Goal: Transaction & Acquisition: Purchase product/service

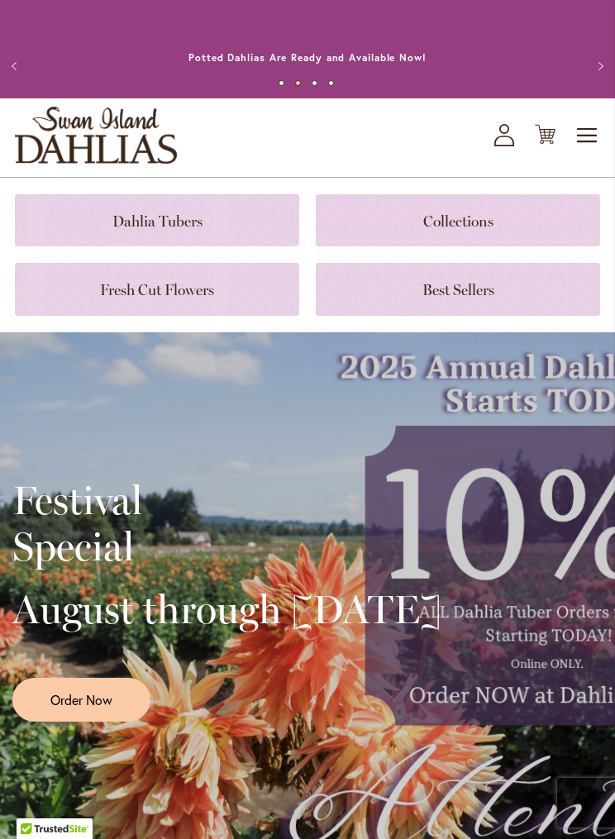
click at [210, 222] on link at bounding box center [157, 220] width 284 height 52
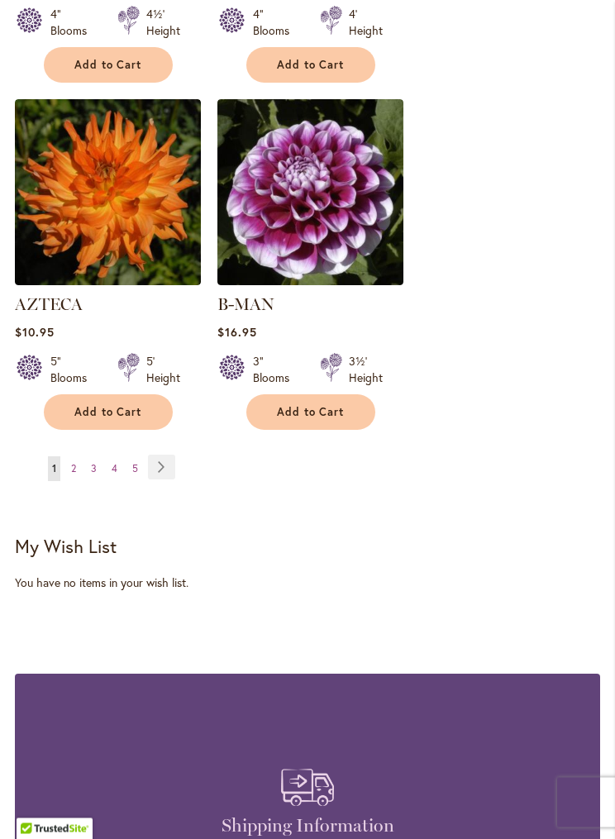
scroll to position [3028, 0]
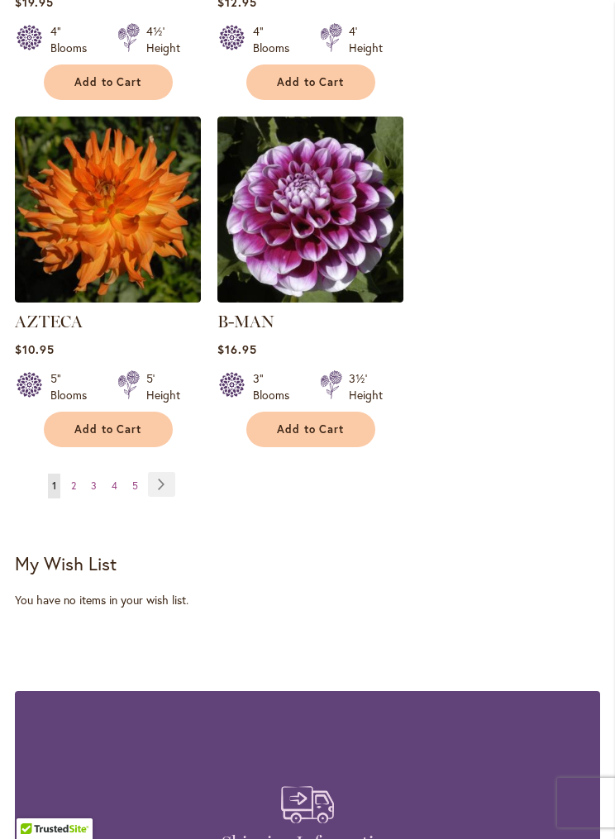
click at [172, 472] on link "Page Next" at bounding box center [161, 484] width 27 height 25
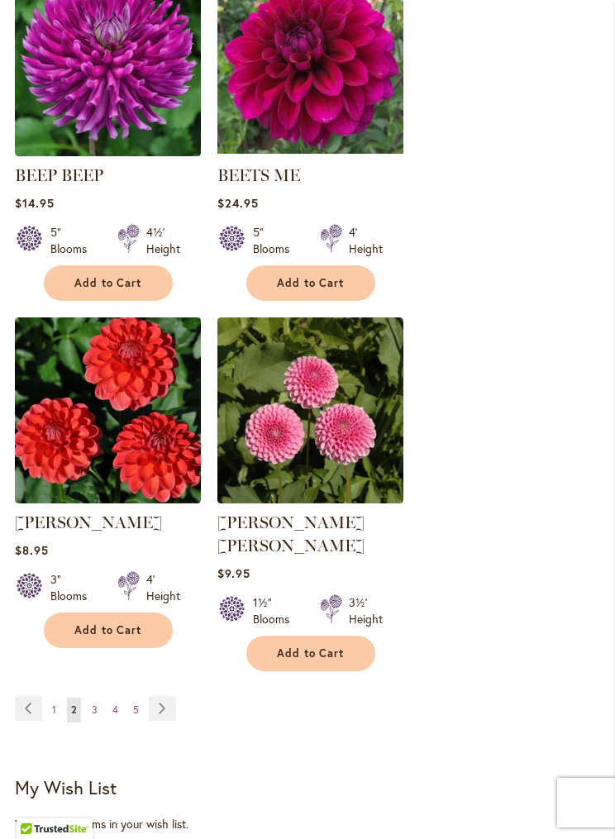
scroll to position [2800, 0]
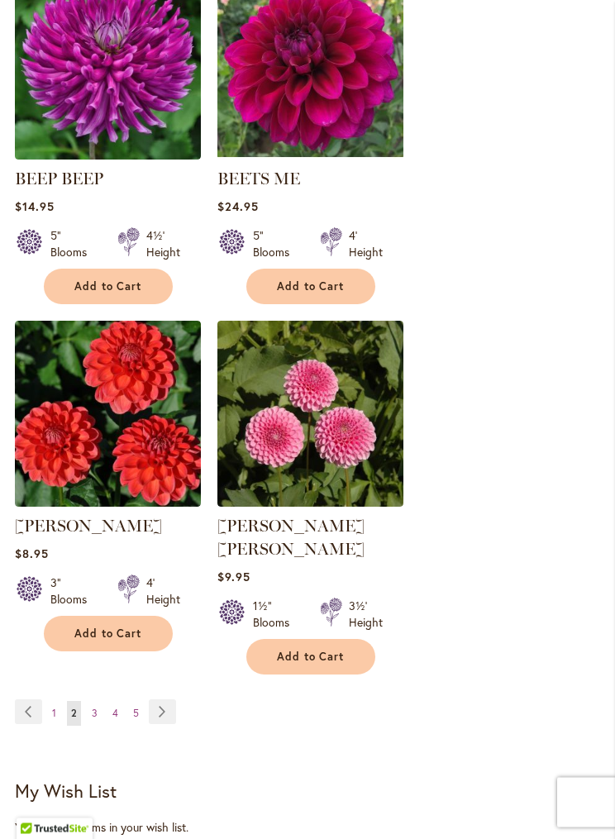
click at [174, 700] on link "Page Next" at bounding box center [162, 712] width 27 height 25
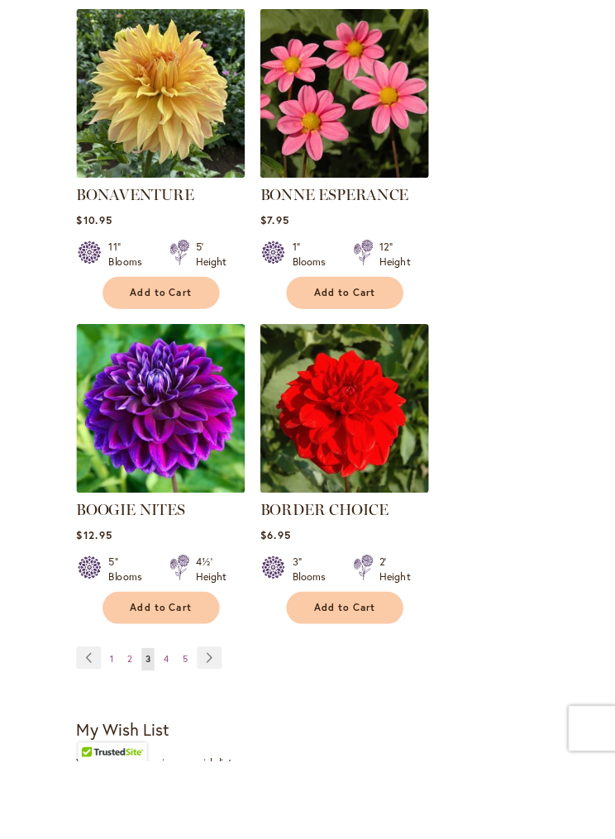
scroll to position [2798, 0]
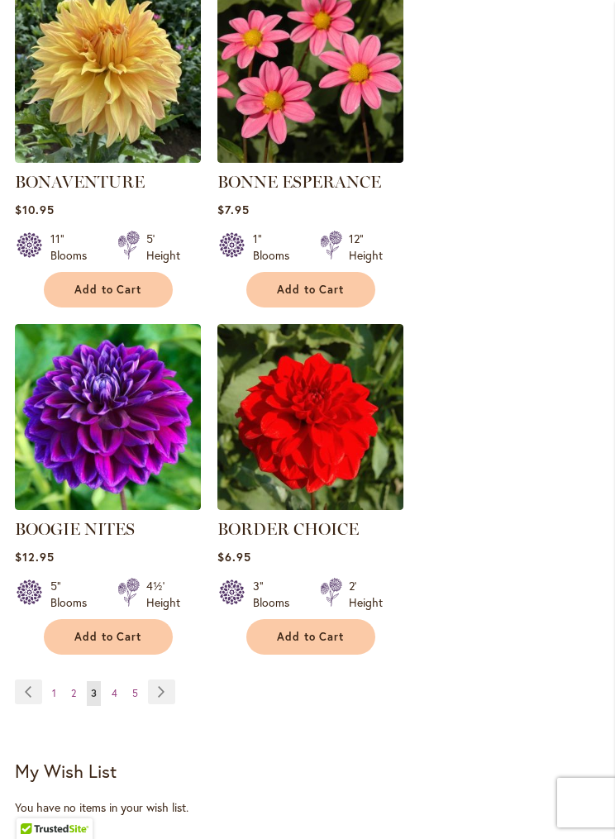
click at [119, 684] on link "Page 4" at bounding box center [114, 693] width 14 height 25
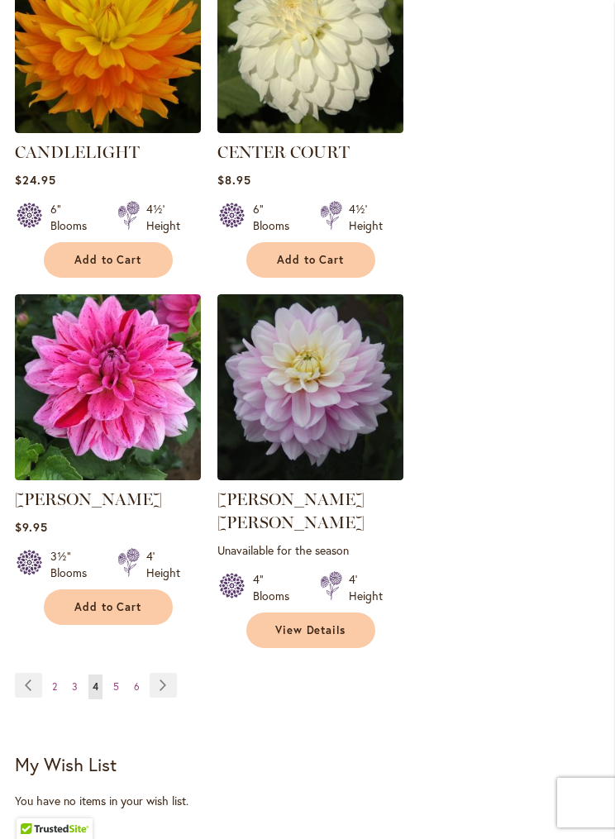
scroll to position [2857, 0]
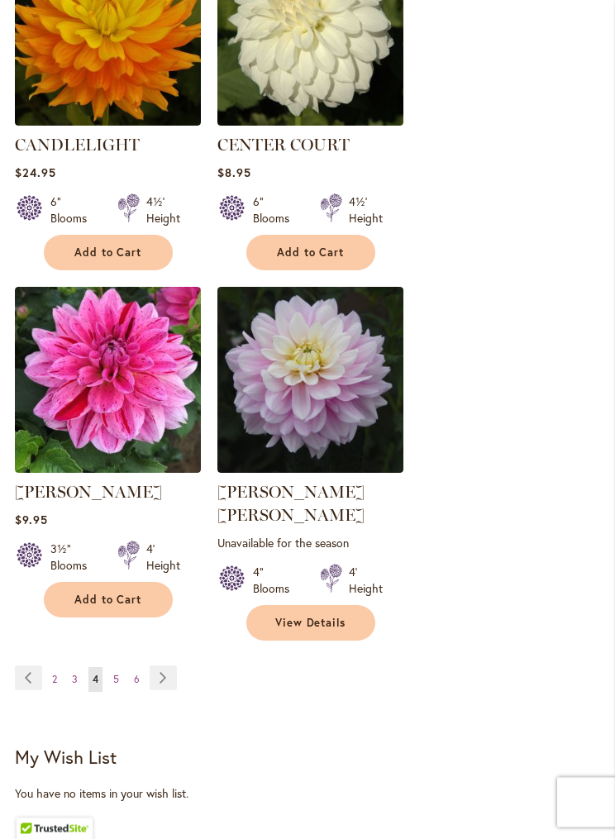
click at [121, 668] on link "Page 5" at bounding box center [116, 680] width 14 height 25
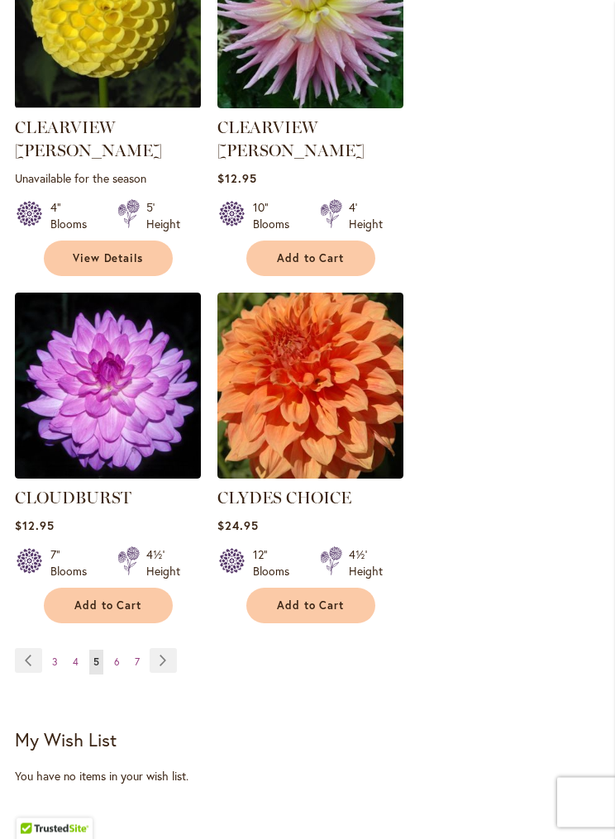
scroll to position [2898, 0]
click at [121, 650] on link "Page 6" at bounding box center [117, 662] width 14 height 25
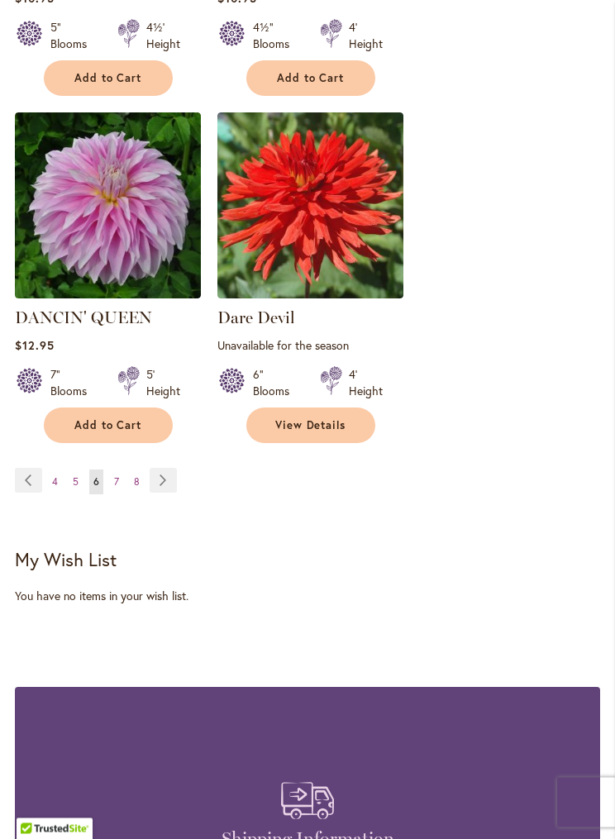
scroll to position [3095, 0]
click at [121, 469] on link "Page 7" at bounding box center [116, 481] width 13 height 25
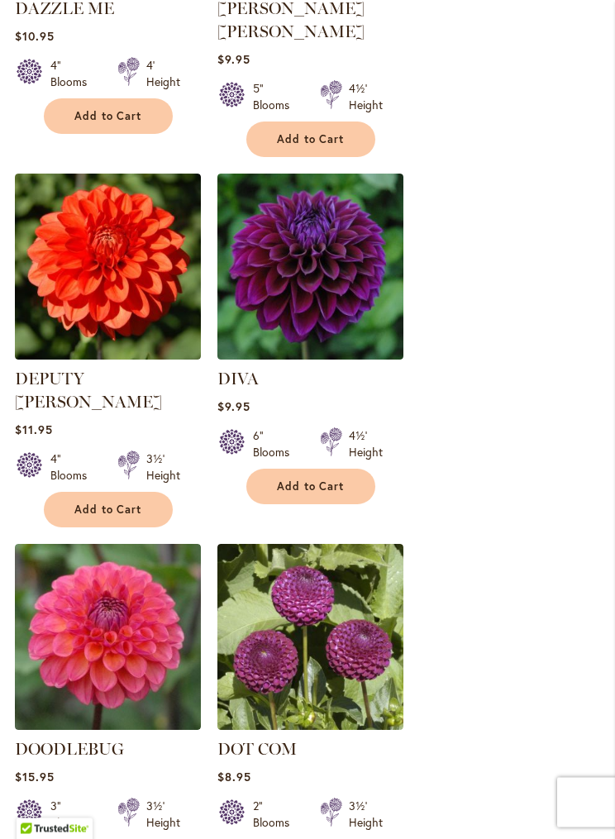
scroll to position [1236, 0]
click at [121, 255] on img at bounding box center [108, 267] width 186 height 186
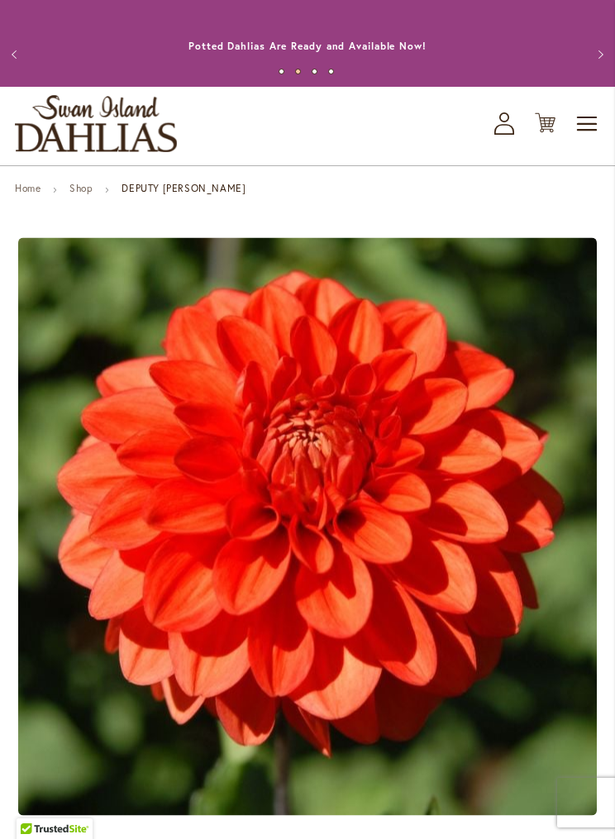
scroll to position [10, 0]
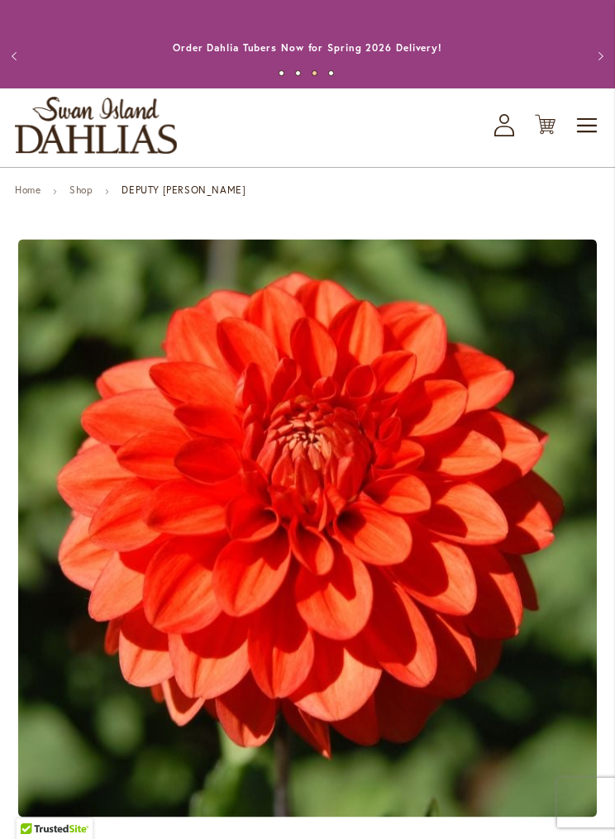
click at [17, 64] on button "Previous" at bounding box center [16, 56] width 33 height 33
click at [11, 68] on button "Previous" at bounding box center [16, 56] width 33 height 33
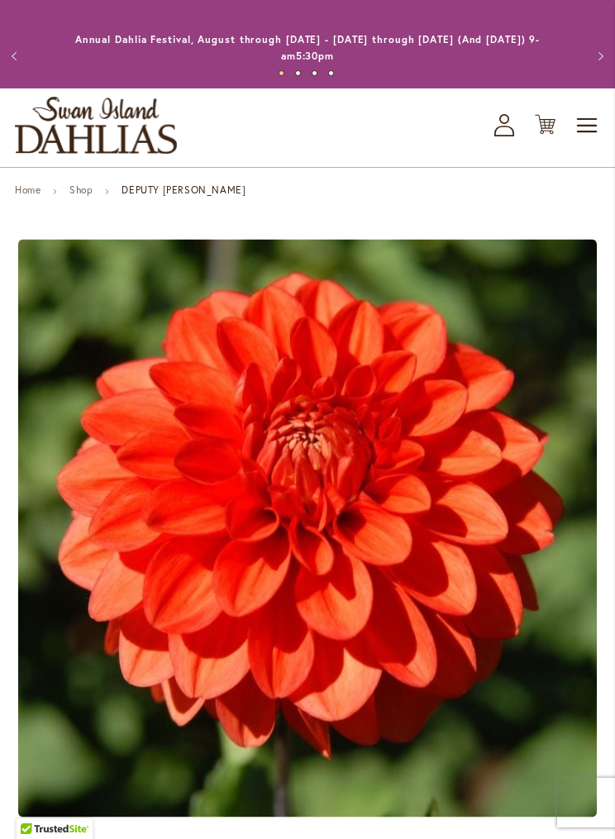
click at [31, 53] on button "Previous" at bounding box center [16, 56] width 33 height 33
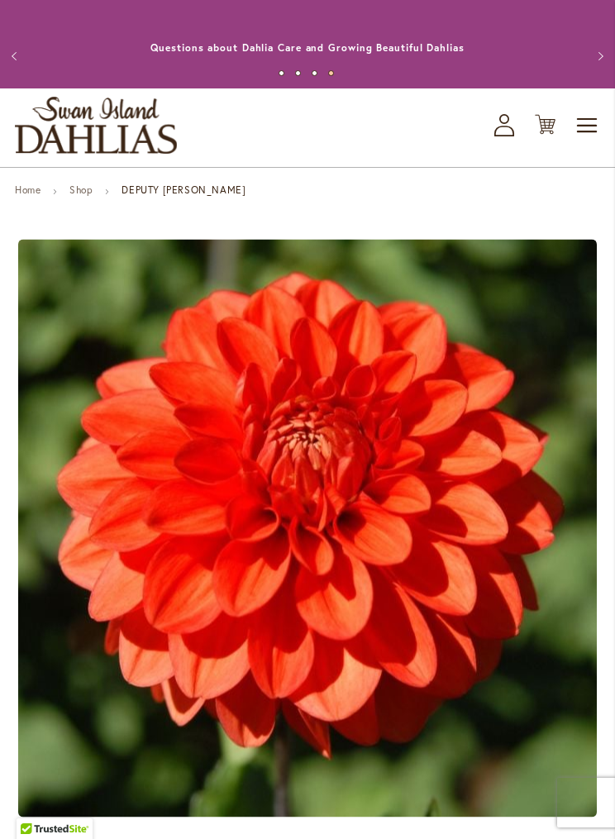
click at [21, 55] on button "Previous" at bounding box center [16, 56] width 33 height 33
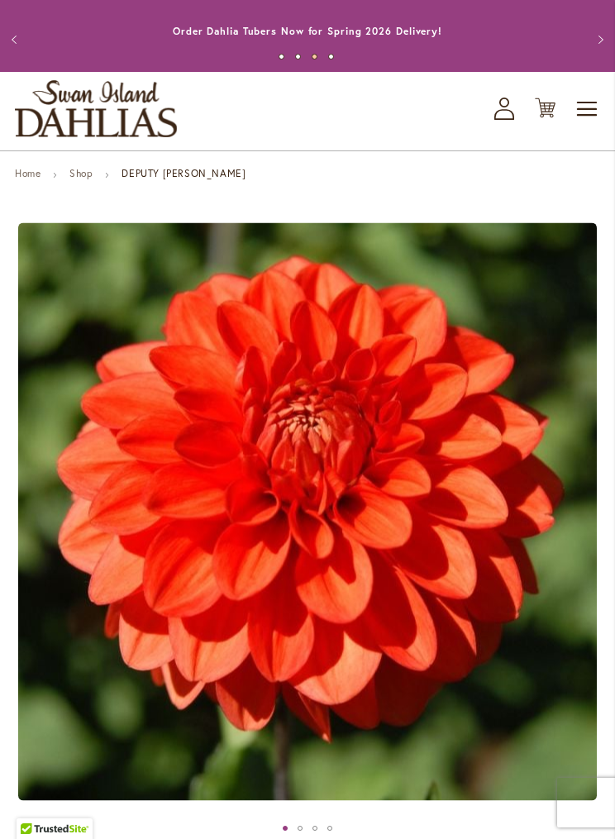
scroll to position [0, 0]
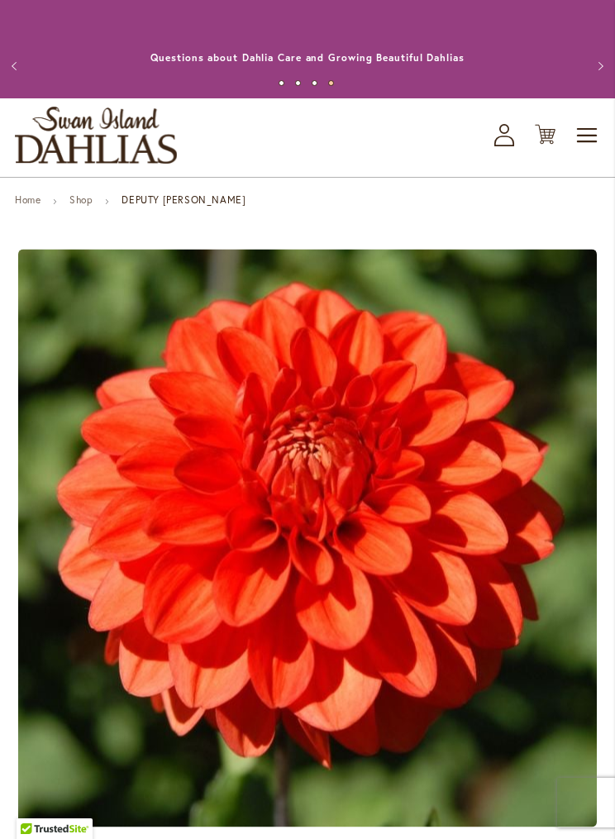
click at [7, 75] on button "Previous" at bounding box center [16, 66] width 33 height 33
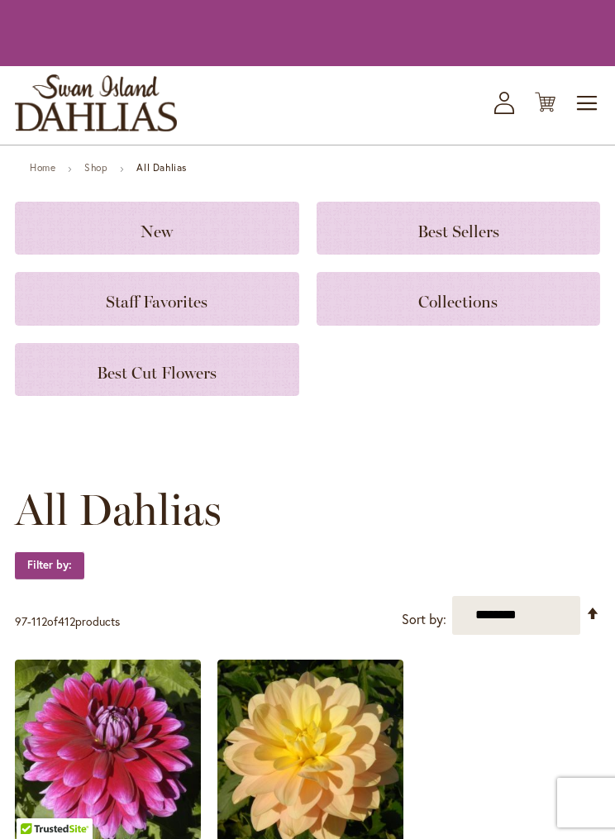
scroll to position [1293, 0]
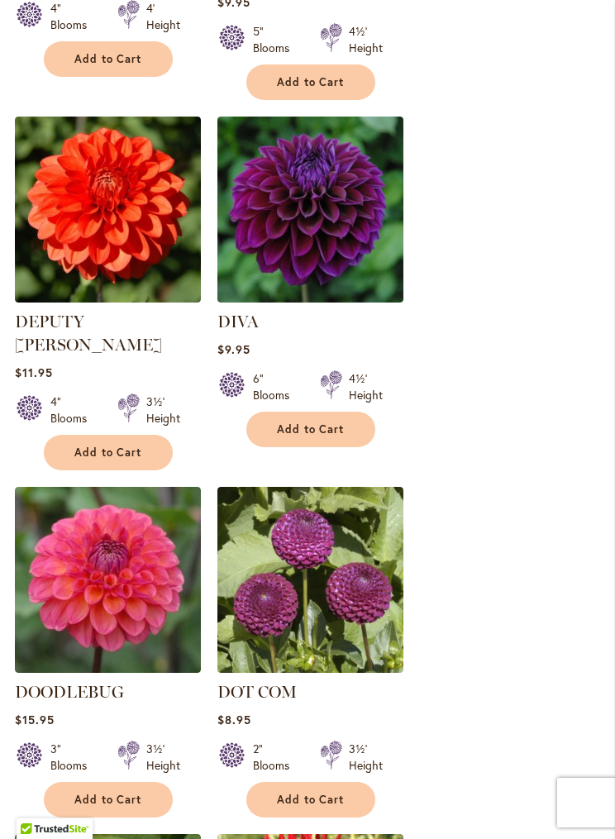
click at [144, 542] on img at bounding box center [108, 580] width 186 height 186
click at [135, 555] on img at bounding box center [108, 580] width 186 height 186
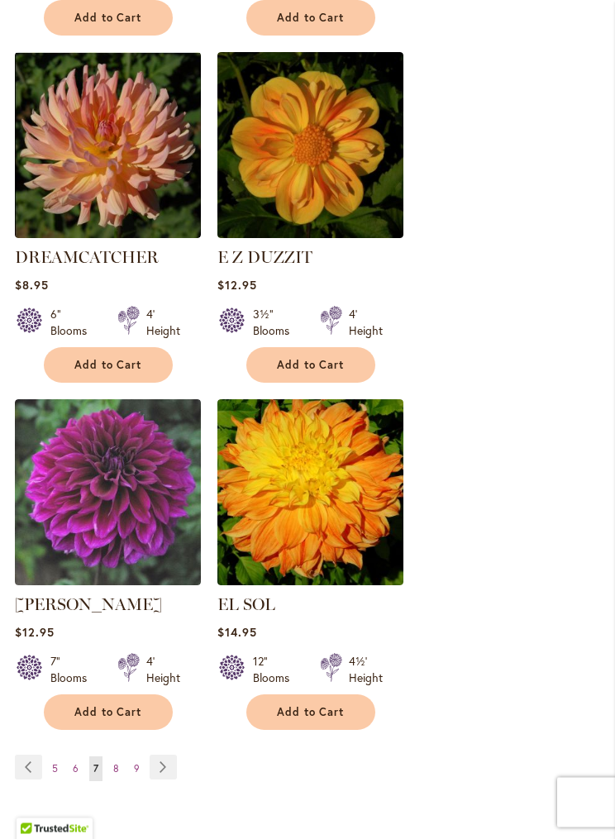
scroll to position [2769, 0]
click at [130, 756] on link "Page 9" at bounding box center [137, 768] width 14 height 25
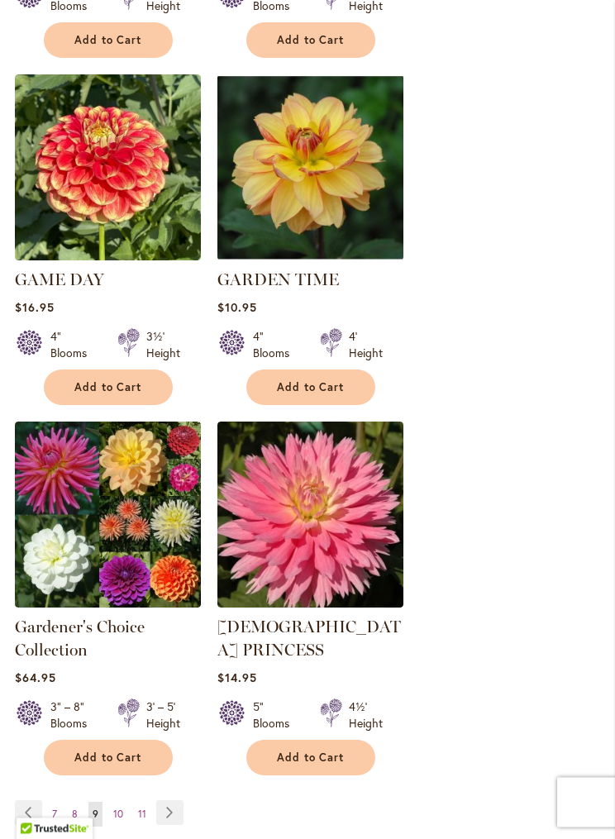
scroll to position [2769, 0]
click at [81, 802] on link "Page 8" at bounding box center [75, 814] width 14 height 25
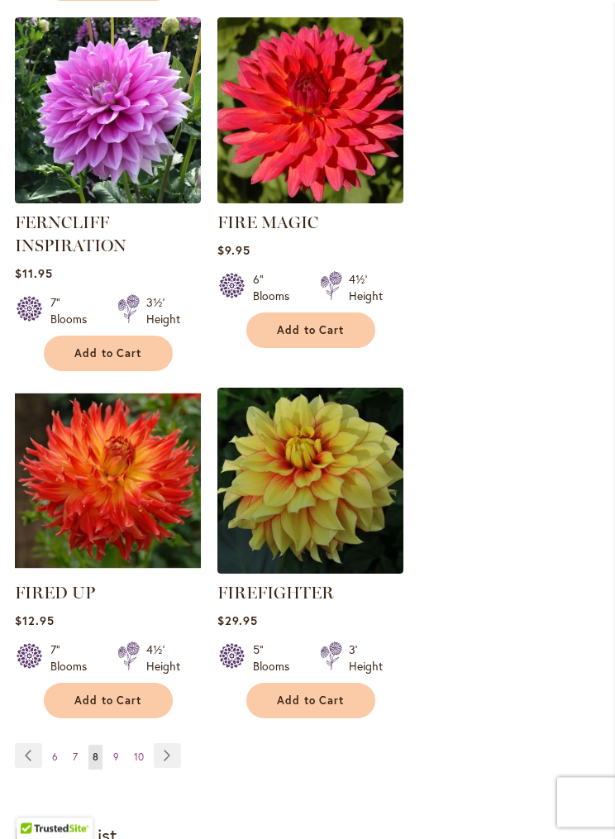
scroll to position [2822, 0]
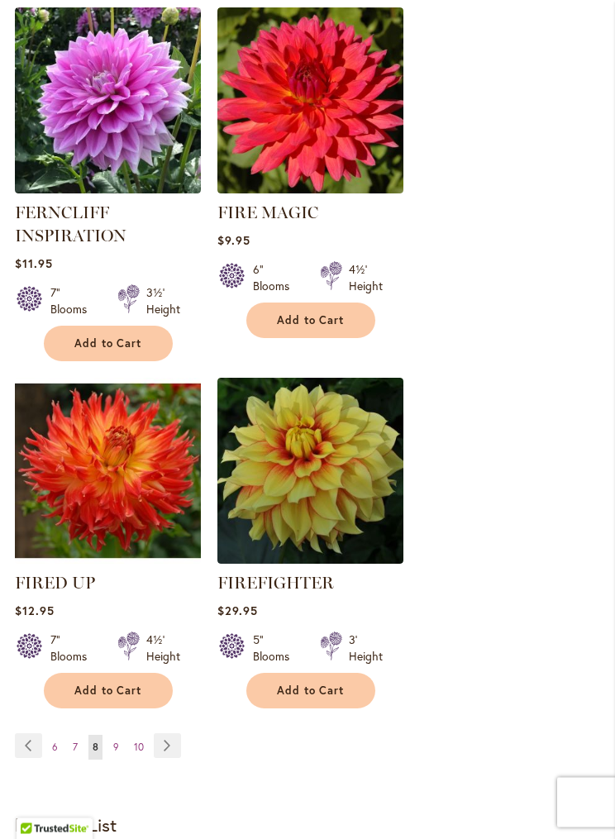
click at [122, 736] on link "Page 9" at bounding box center [116, 748] width 14 height 25
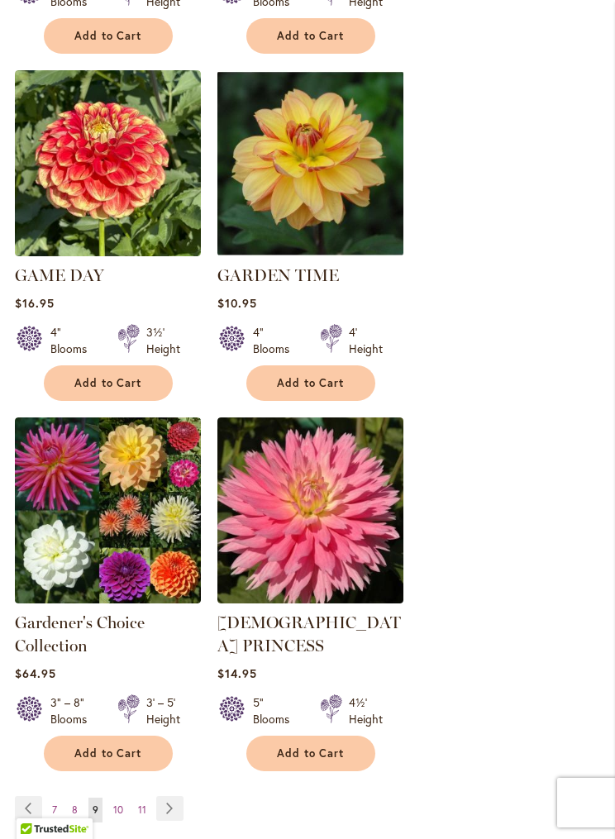
scroll to position [2779, 0]
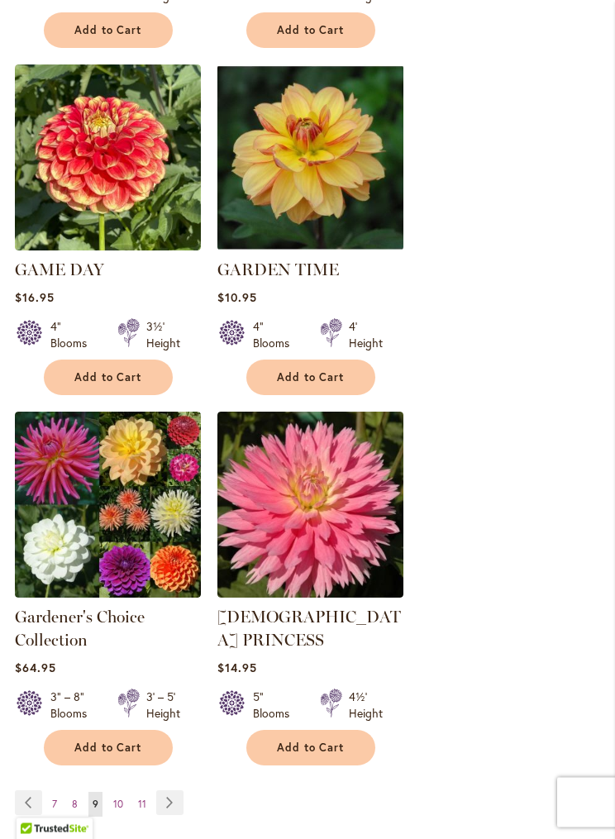
click at [125, 793] on link "Page 10" at bounding box center [118, 805] width 18 height 25
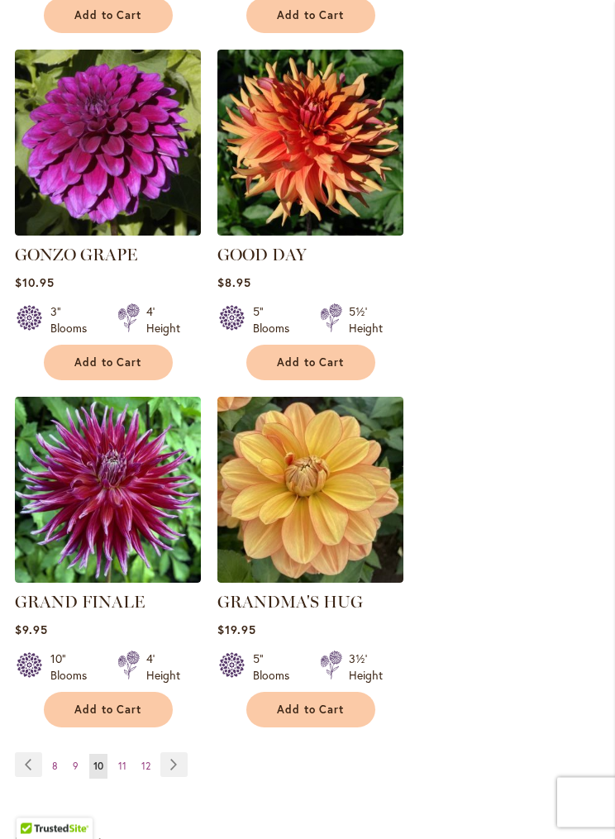
scroll to position [2749, 0]
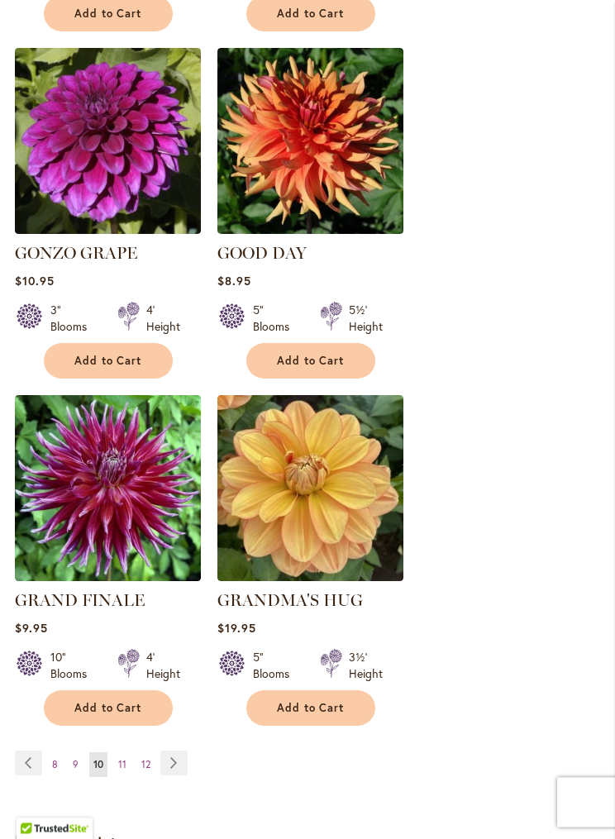
click at [151, 753] on link "Page 12" at bounding box center [145, 765] width 17 height 25
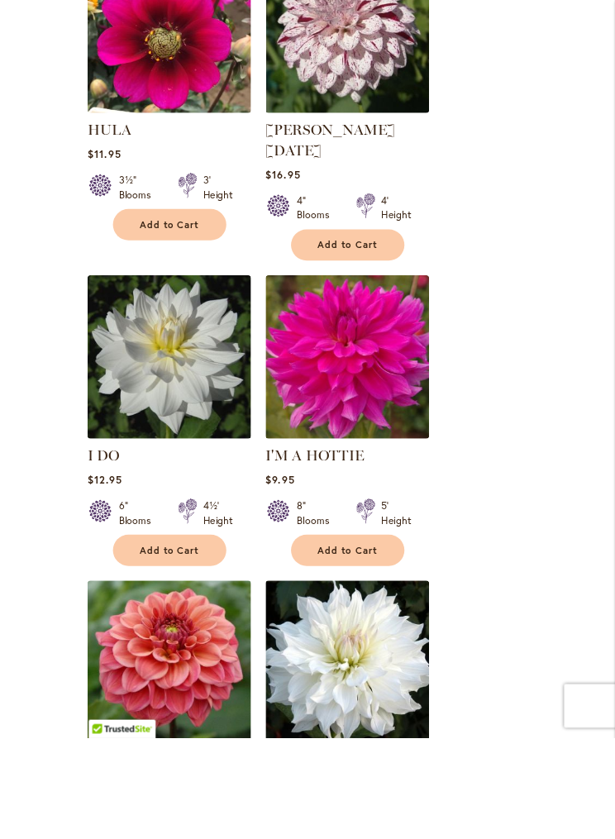
scroll to position [2727, 0]
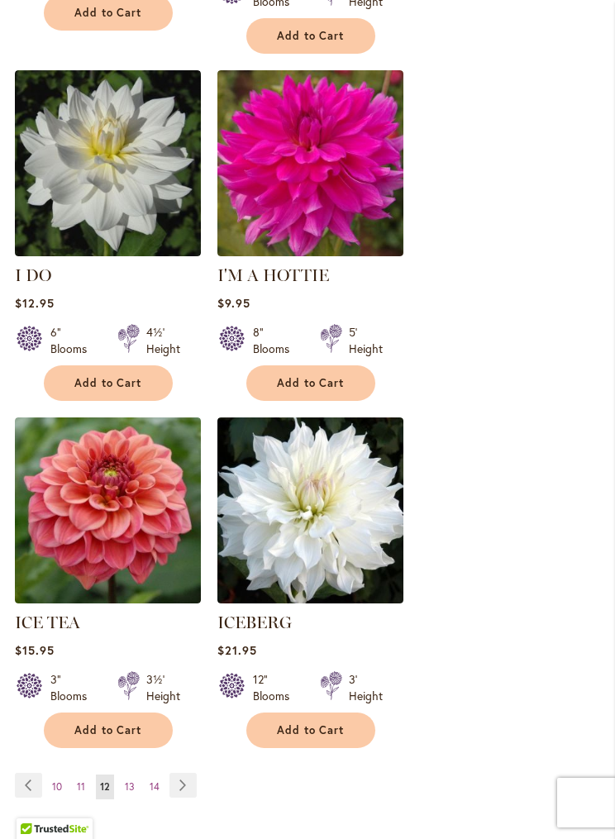
click at [87, 774] on link "Page 11" at bounding box center [81, 786] width 17 height 25
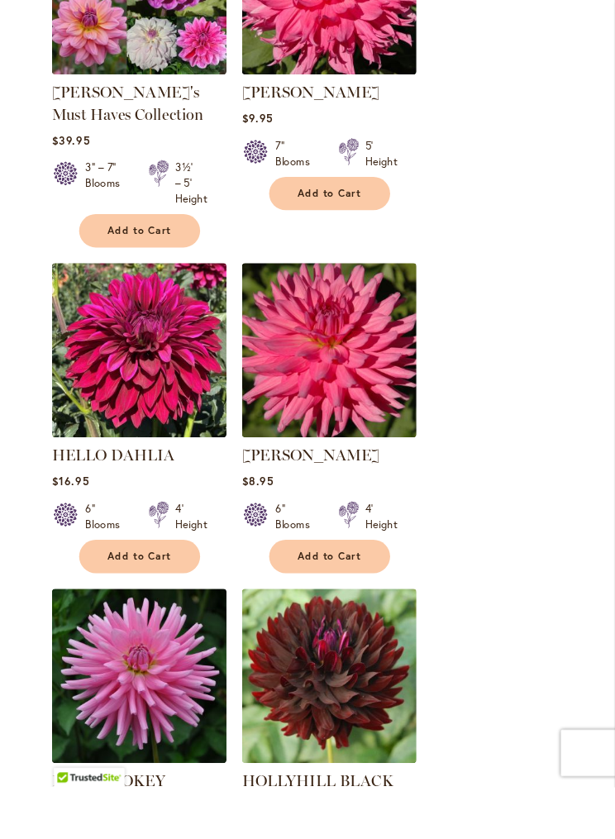
scroll to position [2741, 0]
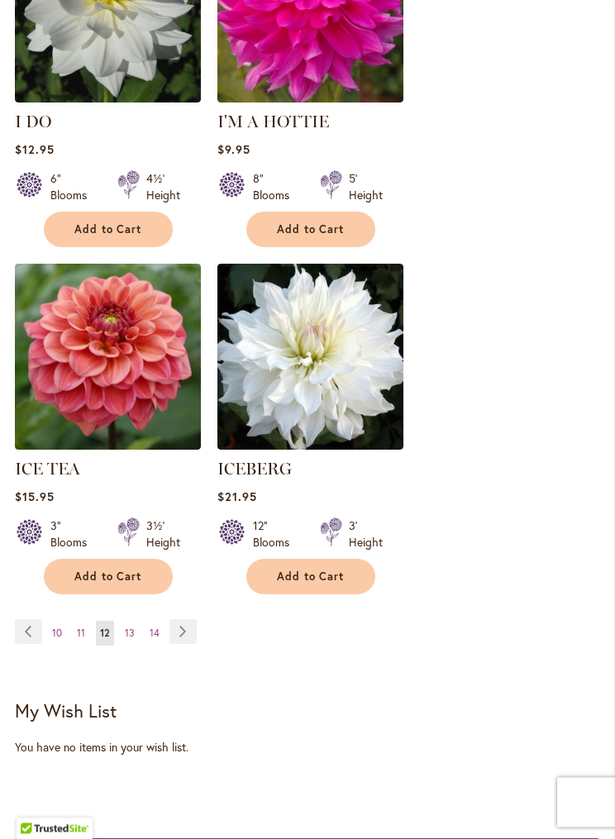
scroll to position [2881, 0]
click at [138, 621] on link "Page 13" at bounding box center [130, 633] width 18 height 25
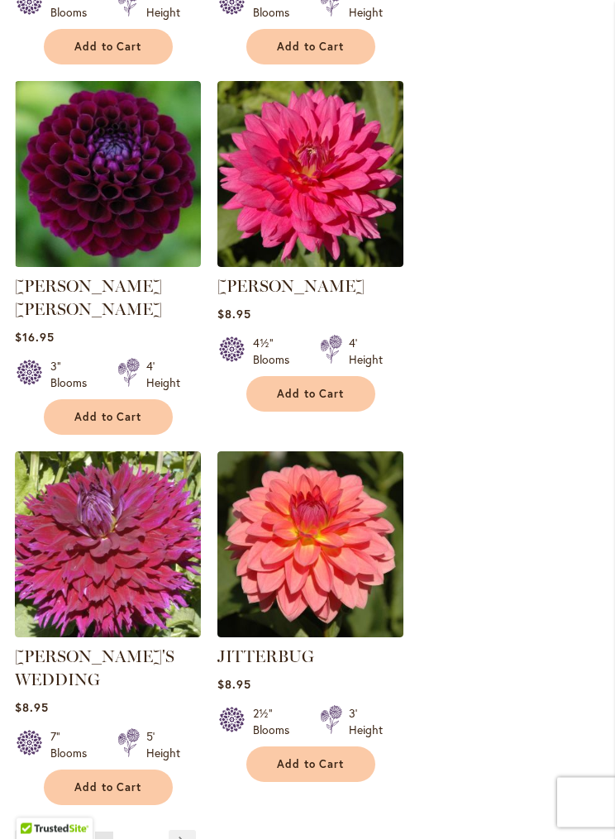
scroll to position [2733, 0]
click at [136, 831] on link "Page 14" at bounding box center [129, 843] width 18 height 25
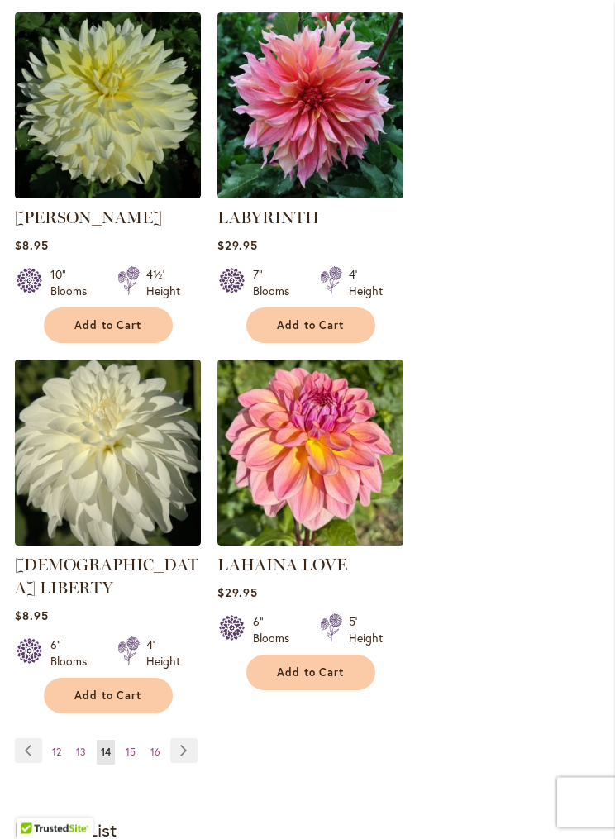
scroll to position [2762, 0]
click at [135, 745] on span "15" at bounding box center [131, 751] width 10 height 12
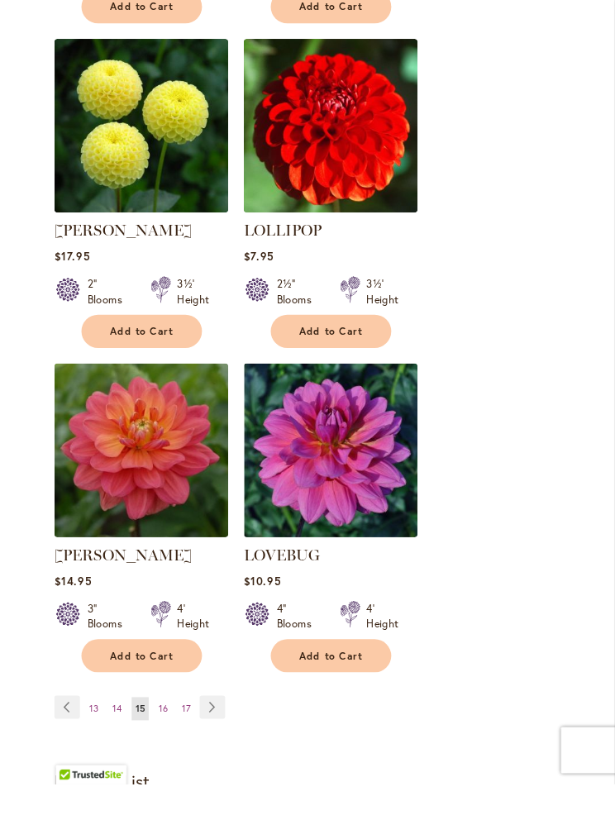
scroll to position [2862, 0]
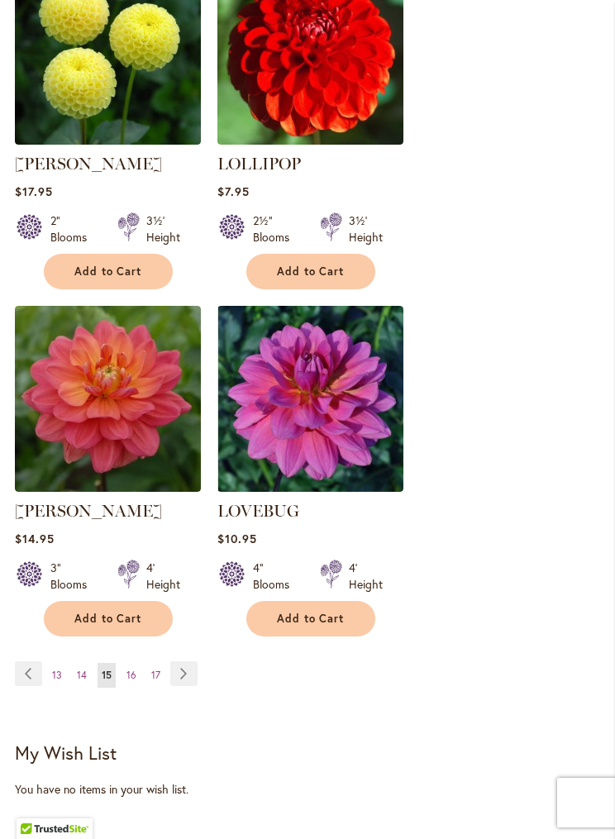
click at [136, 663] on link "Page 16" at bounding box center [131, 675] width 18 height 25
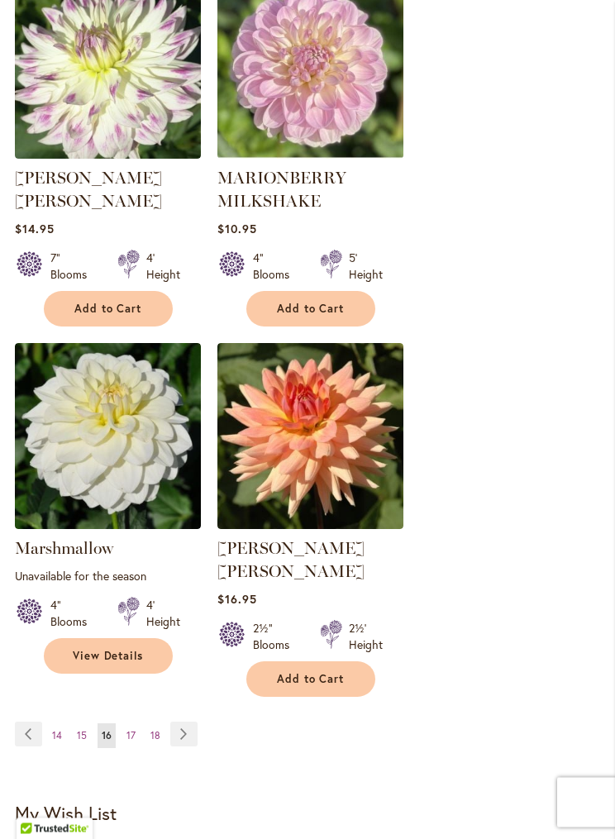
scroll to position [2825, 0]
click at [137, 723] on link "Page 17" at bounding box center [130, 735] width 17 height 25
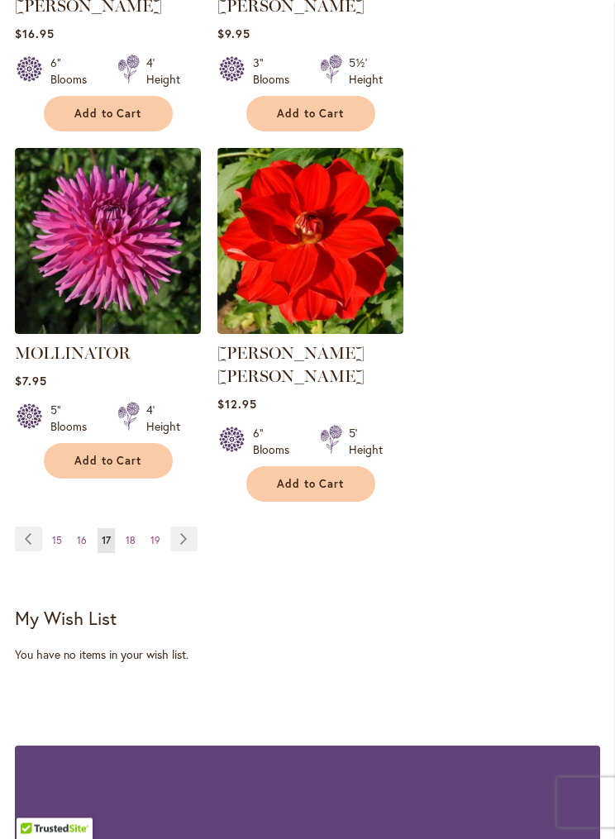
scroll to position [2997, 0]
click at [132, 528] on link "Page 18" at bounding box center [130, 540] width 18 height 25
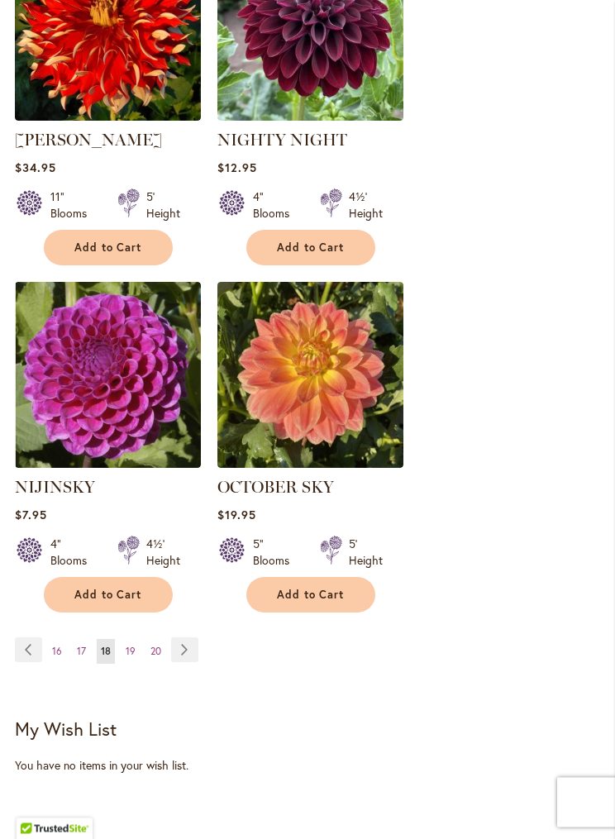
scroll to position [2840, 0]
click at [137, 644] on link "Page 19" at bounding box center [130, 651] width 18 height 25
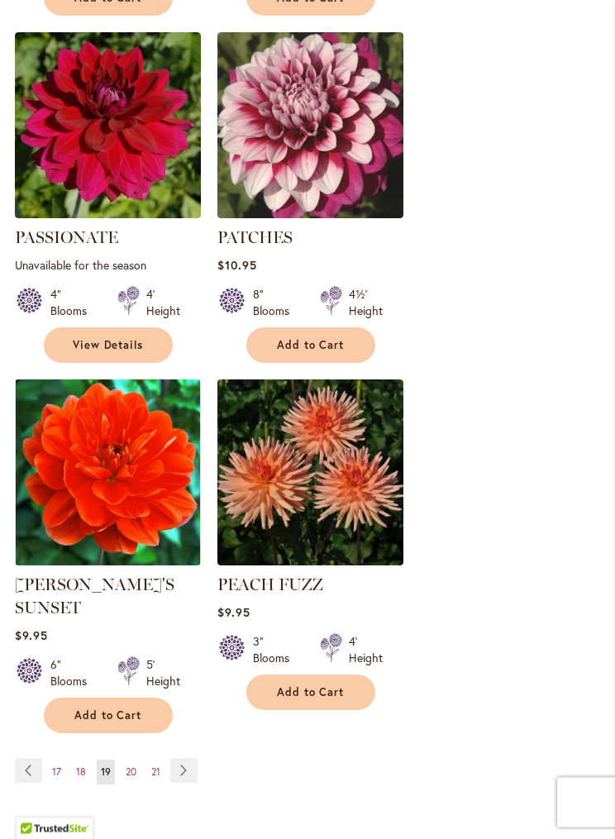
scroll to position [2765, 0]
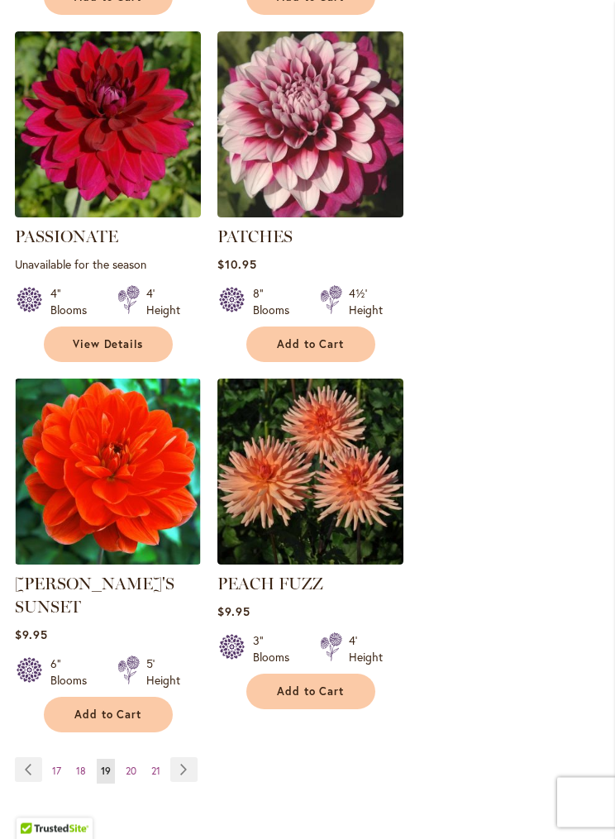
click at [139, 760] on link "Page 20" at bounding box center [130, 772] width 19 height 25
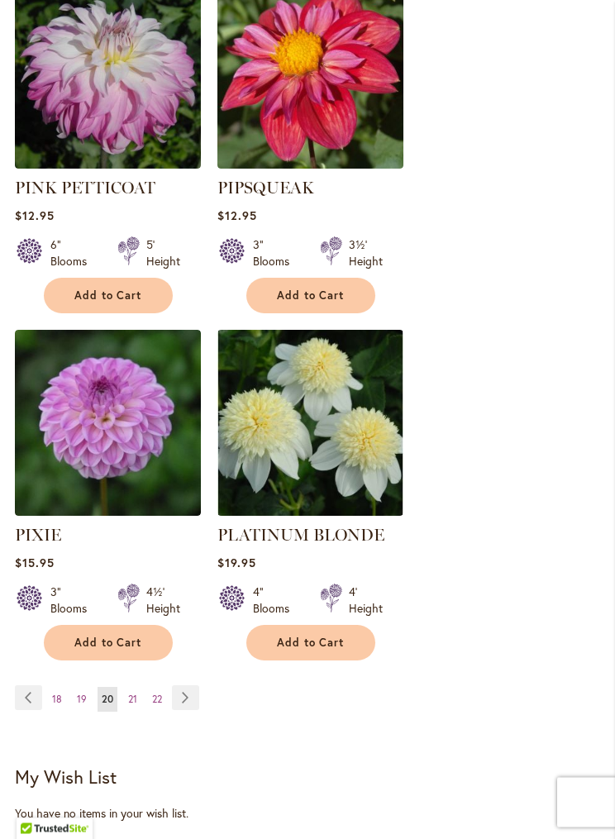
scroll to position [2861, 0]
click at [140, 687] on link "Page 21" at bounding box center [132, 699] width 17 height 25
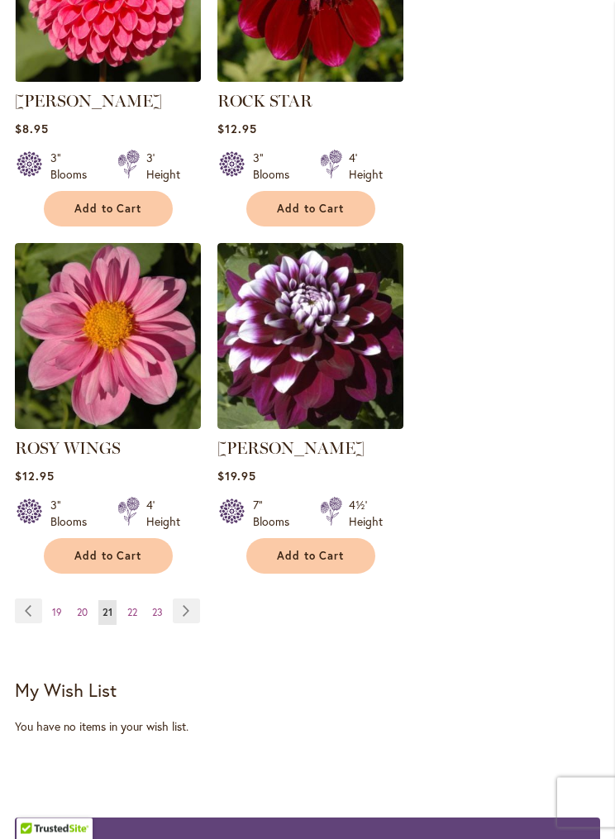
scroll to position [2898, 0]
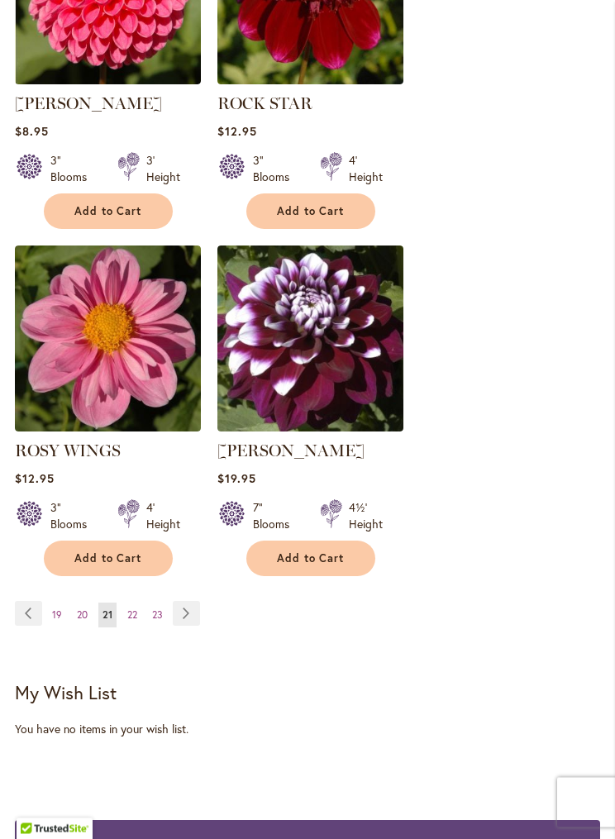
click at [140, 610] on link "Page 22" at bounding box center [132, 615] width 18 height 25
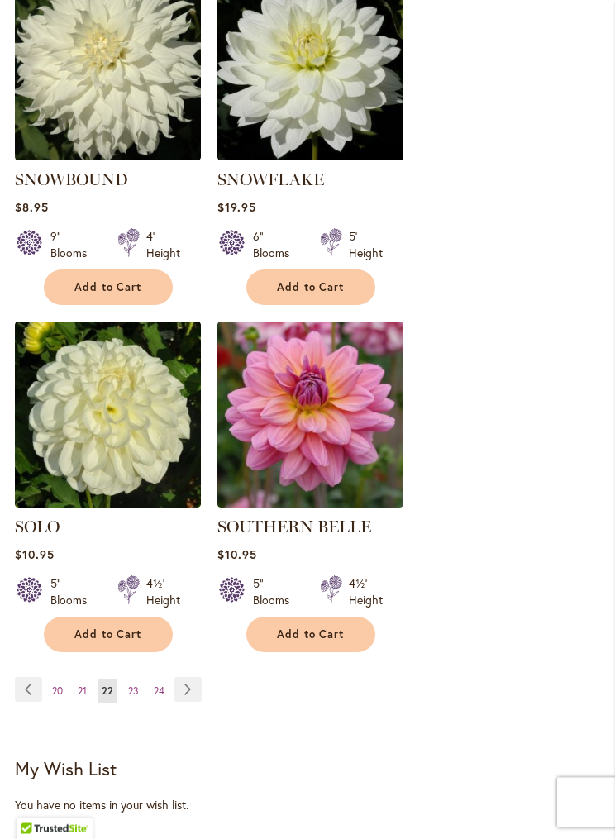
scroll to position [2823, 0]
click at [140, 679] on link "Page 23" at bounding box center [133, 691] width 19 height 25
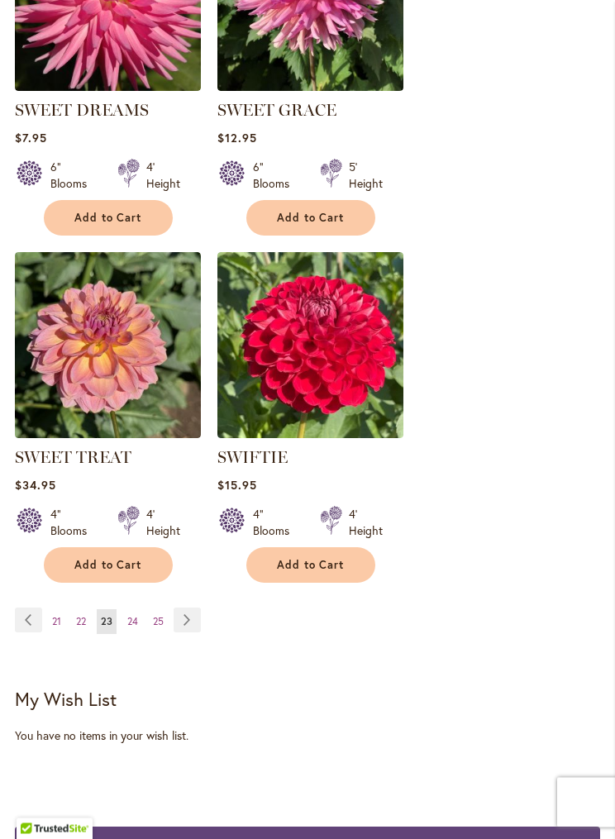
scroll to position [2893, 0]
click at [140, 622] on link "Page 24" at bounding box center [132, 621] width 19 height 25
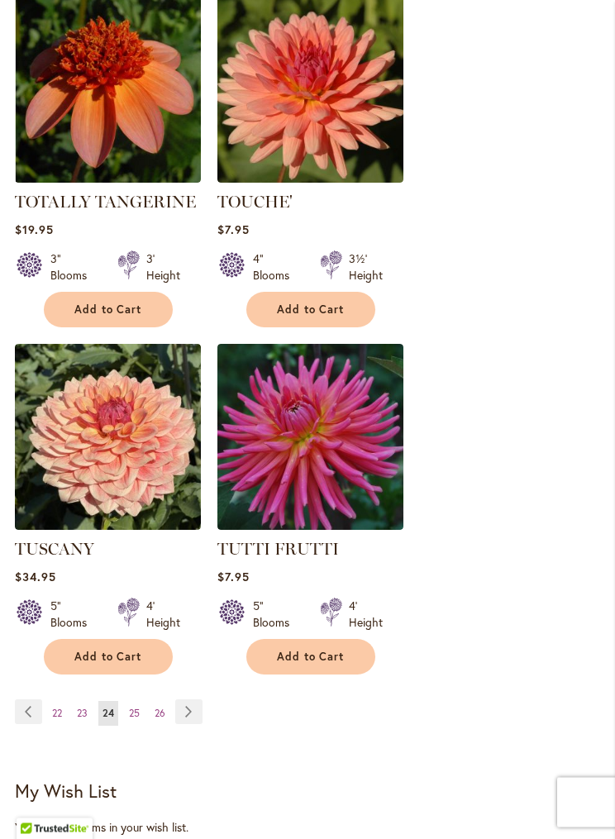
scroll to position [2882, 0]
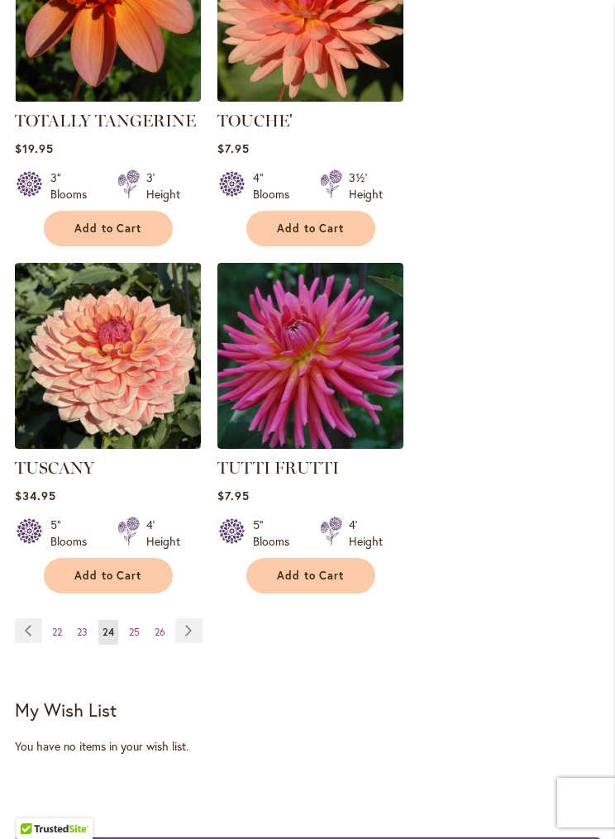
click at [138, 626] on span "25" at bounding box center [134, 632] width 11 height 12
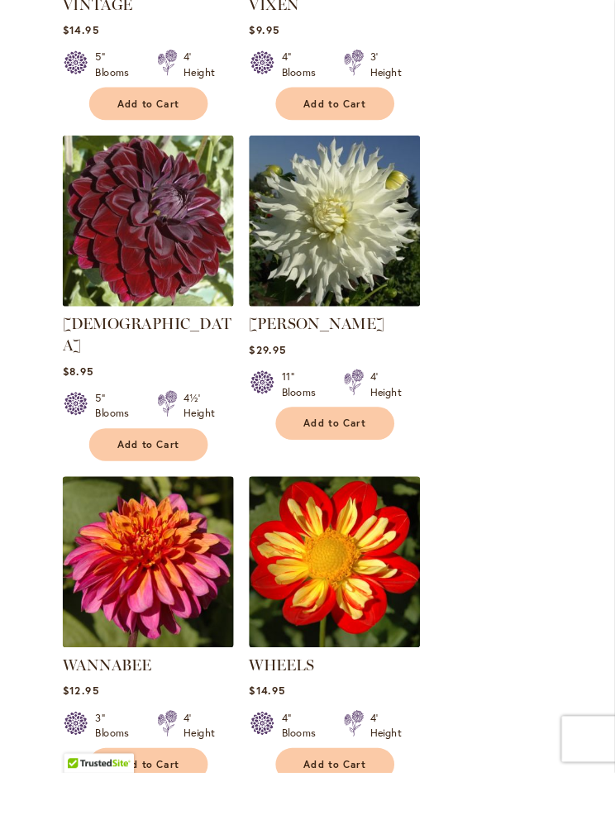
scroll to position [2020, 0]
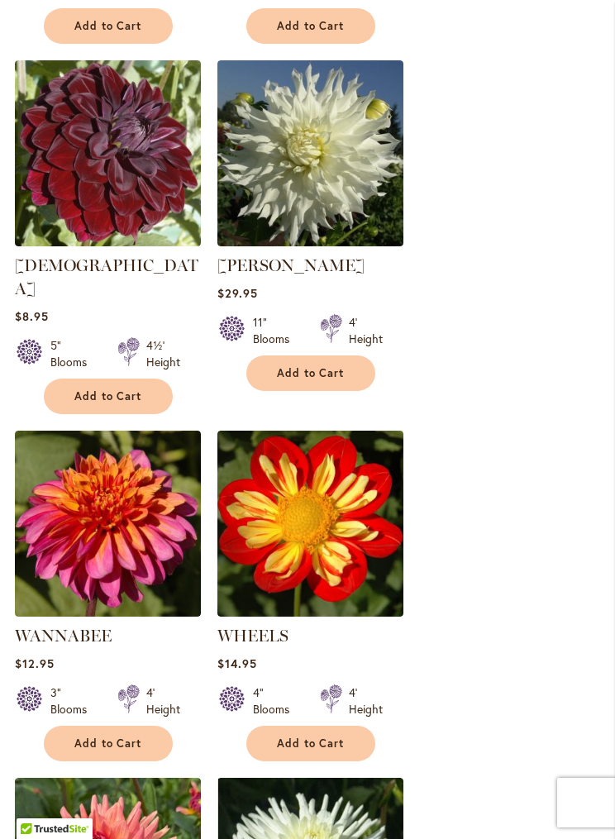
click at [118, 736] on span "Add to Cart" at bounding box center [108, 743] width 68 height 14
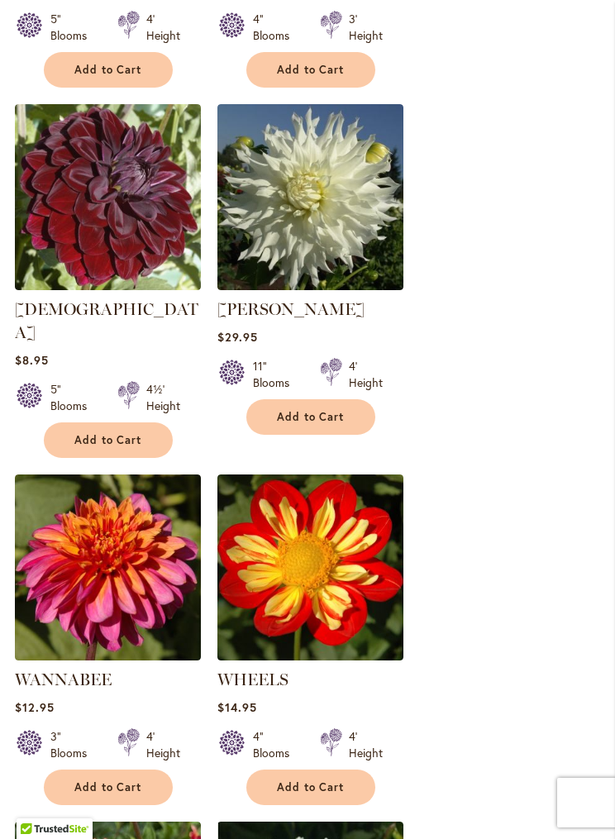
click at [131, 555] on img at bounding box center [108, 567] width 186 height 186
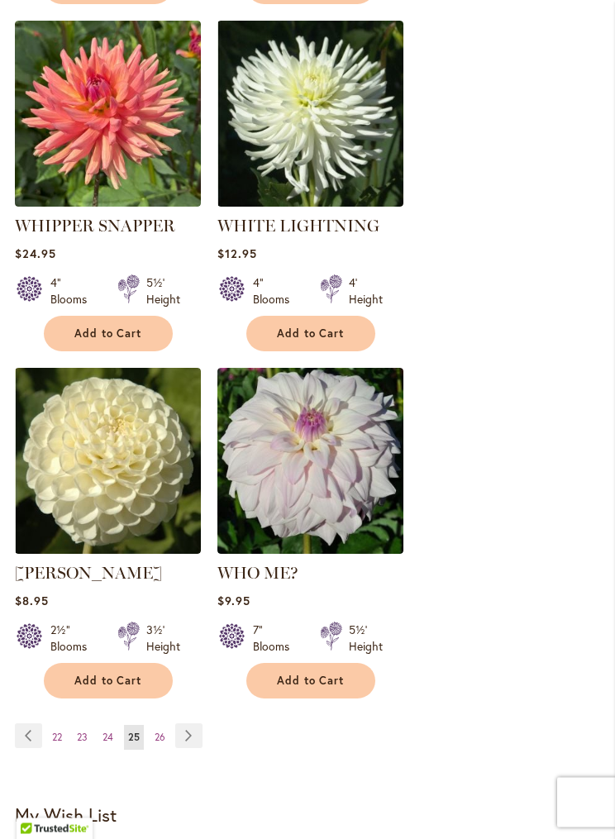
scroll to position [2777, 0]
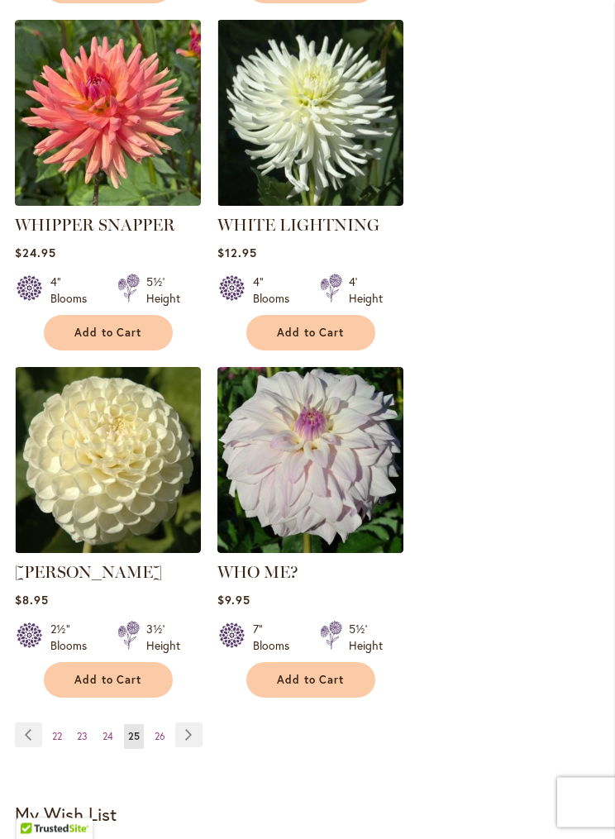
click at [165, 731] on span "26" at bounding box center [160, 737] width 11 height 12
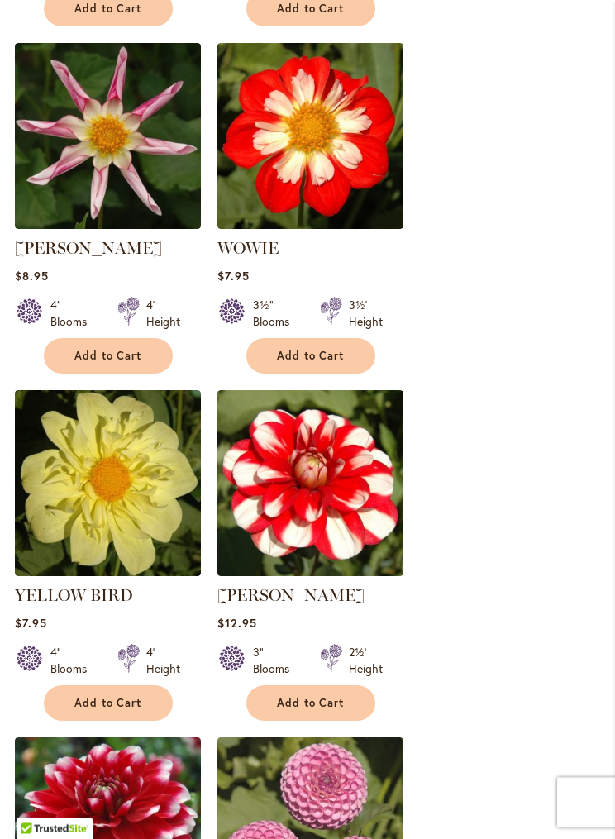
scroll to position [996, 0]
click at [320, 712] on button "Add to Cart" at bounding box center [310, 703] width 129 height 36
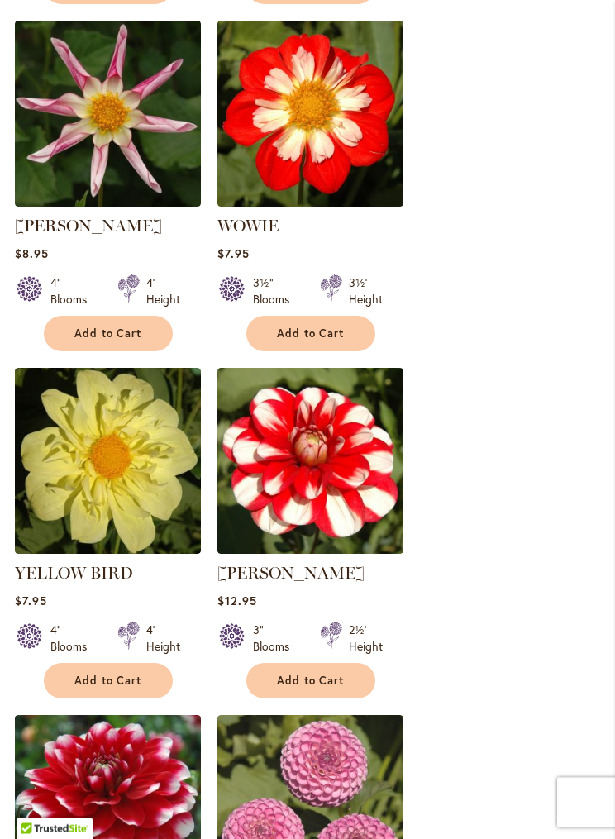
scroll to position [1062, 0]
click at [332, 676] on span "Add to Cart" at bounding box center [311, 681] width 68 height 14
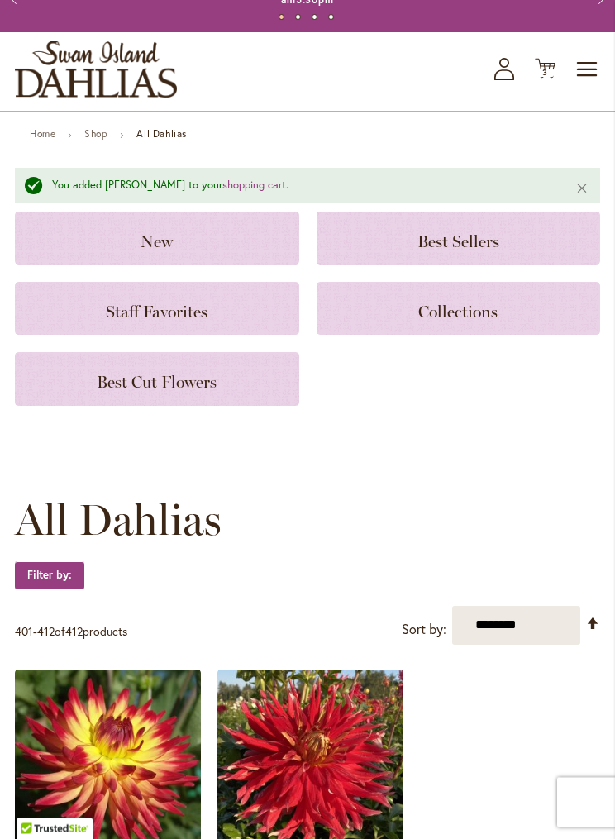
scroll to position [65, 0]
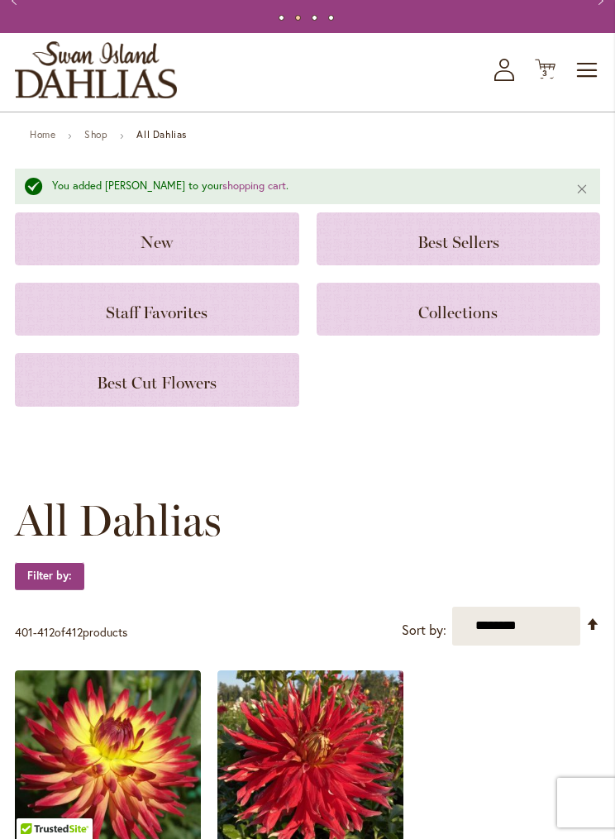
click at [239, 240] on h3 "New" at bounding box center [157, 239] width 245 height 18
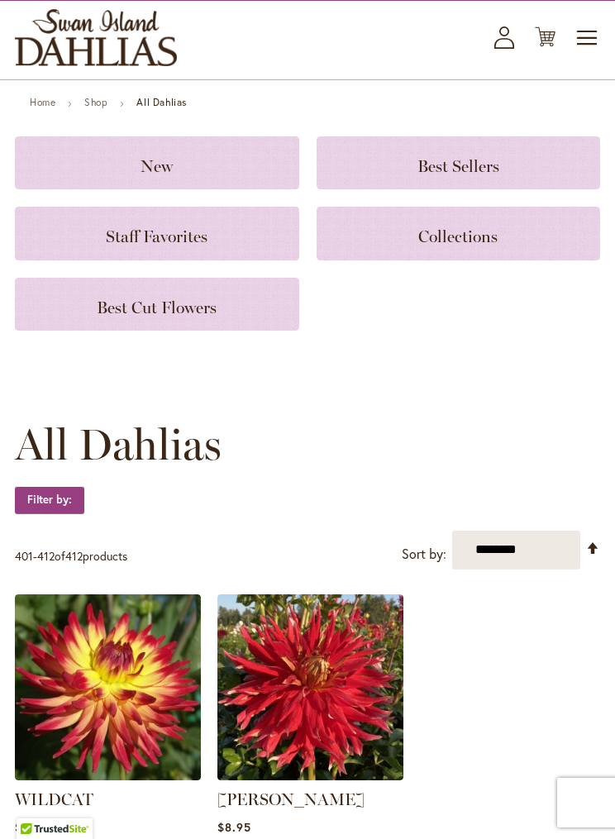
scroll to position [65, 0]
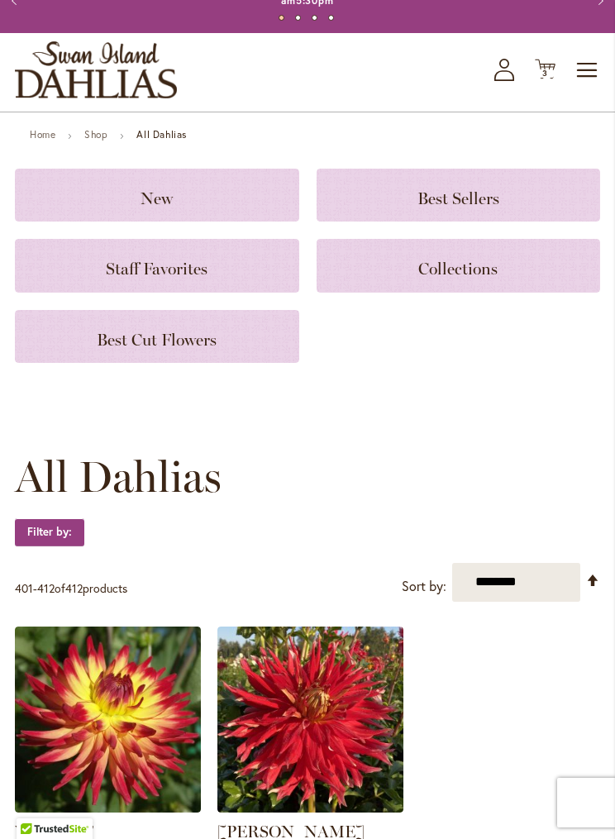
click at [228, 262] on h3 "Staff Favorites" at bounding box center [157, 265] width 245 height 18
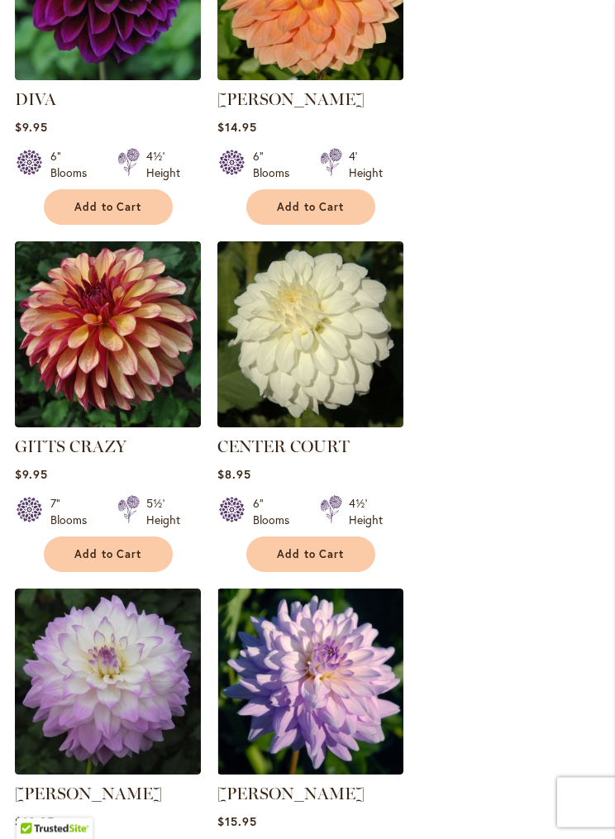
scroll to position [1628, 0]
click at [121, 560] on span "Add to Cart" at bounding box center [108, 554] width 68 height 14
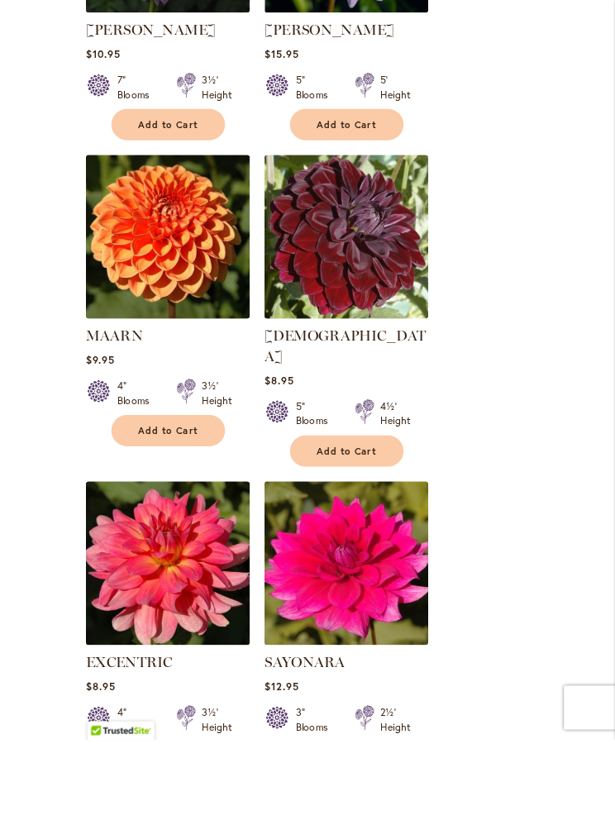
scroll to position [2597, 0]
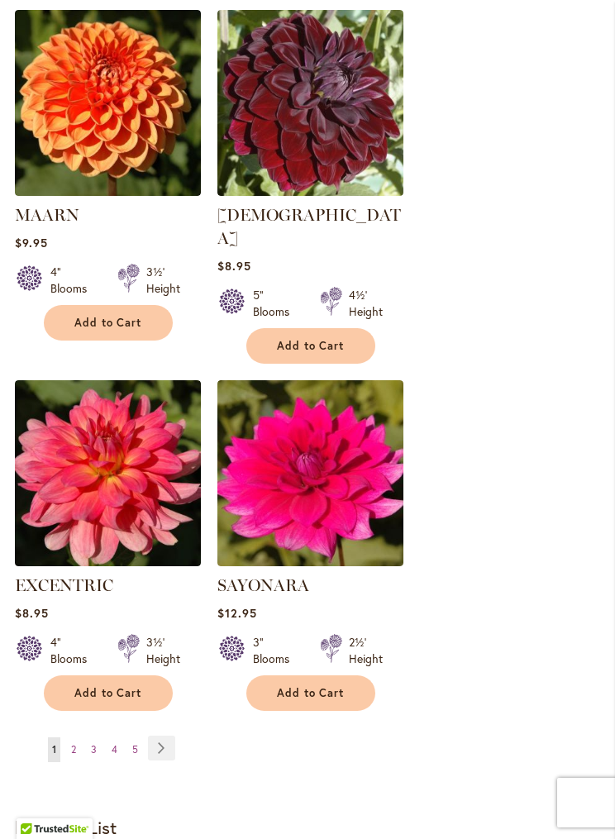
click at [142, 488] on img at bounding box center [108, 473] width 186 height 186
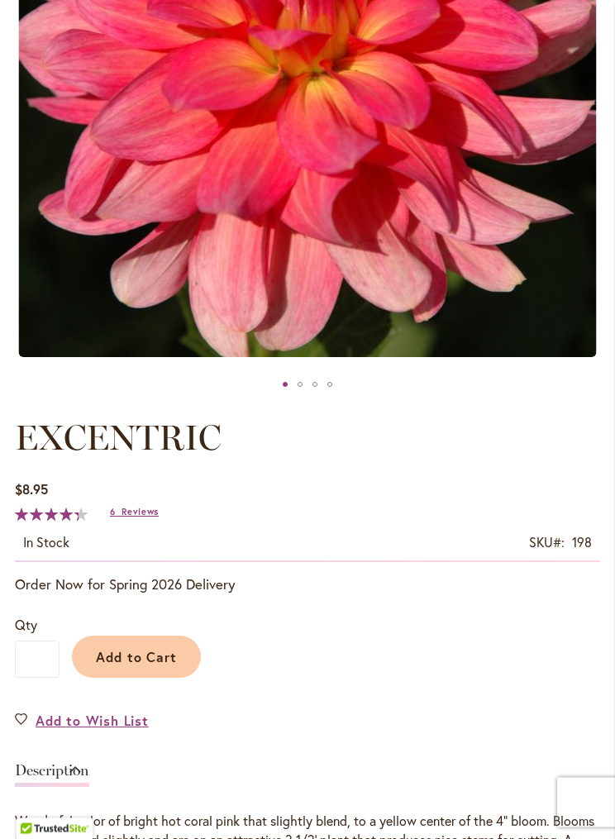
scroll to position [470, 0]
click at [153, 664] on span "Add to Cart" at bounding box center [137, 656] width 82 height 17
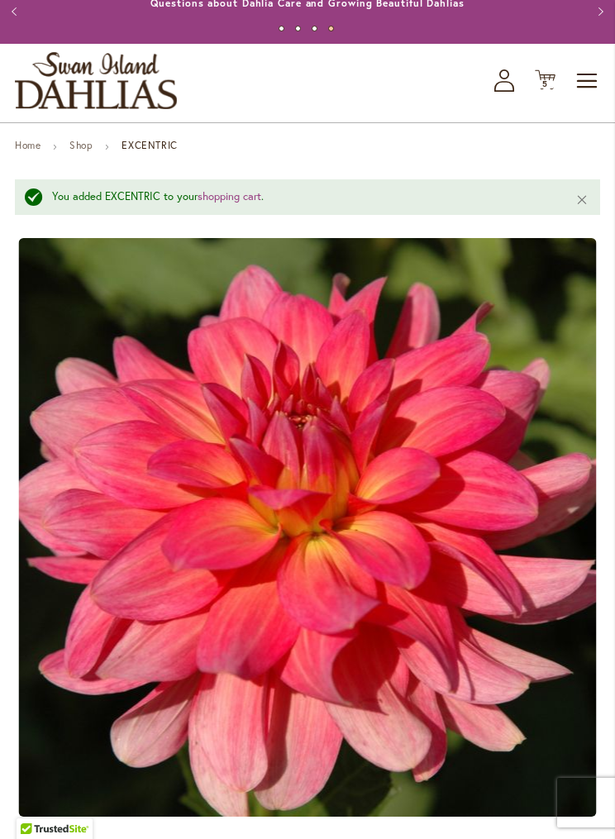
scroll to position [0, 0]
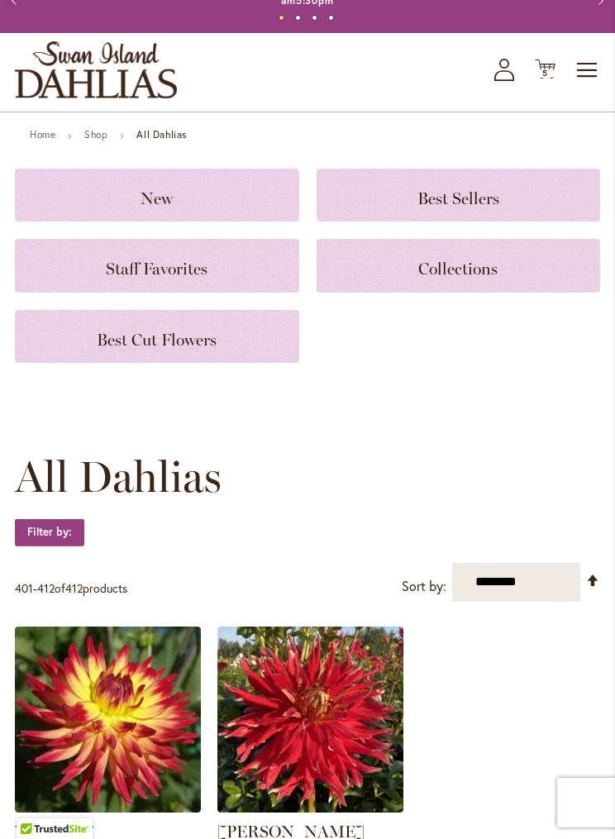
scroll to position [65, 0]
click at [210, 334] on span "Best Cut Flowers" at bounding box center [157, 340] width 120 height 20
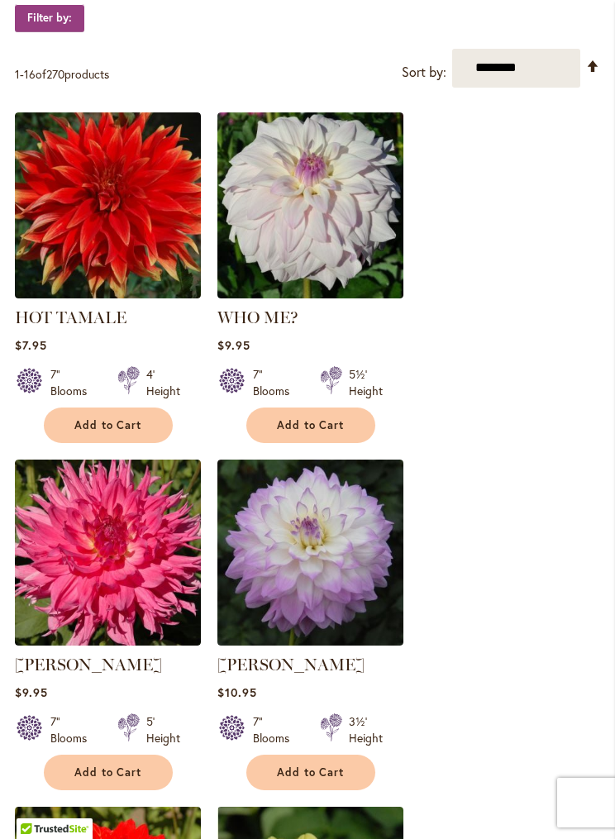
scroll to position [336, 0]
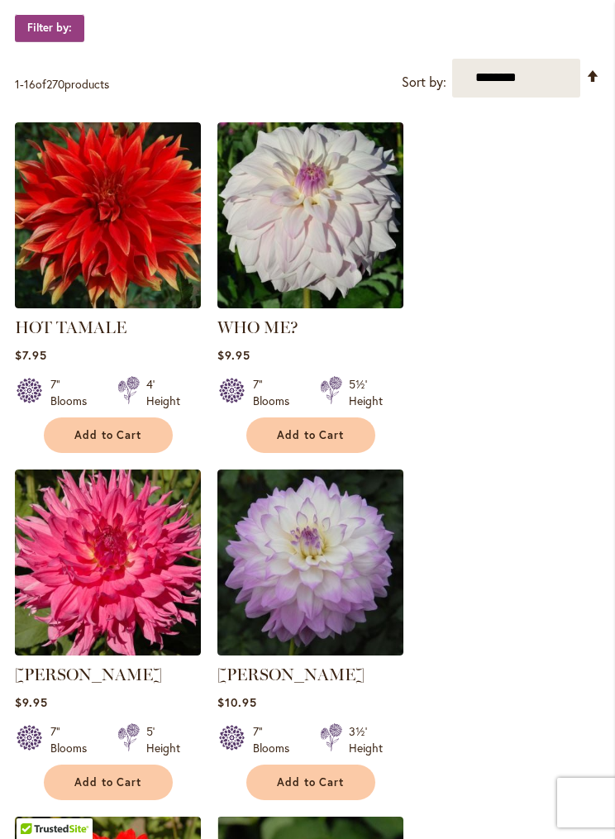
click at [124, 436] on span "Add to Cart" at bounding box center [108, 435] width 68 height 14
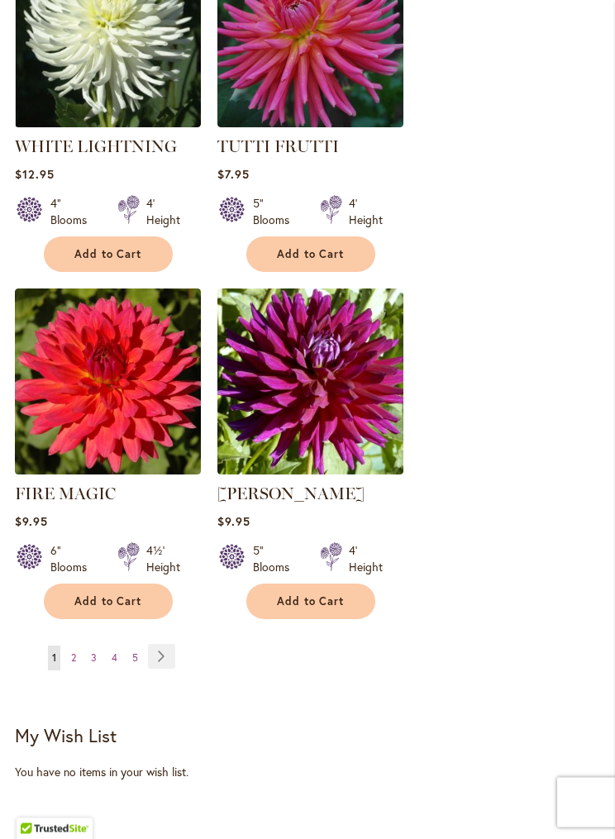
scroll to position [2642, 0]
click at [80, 655] on link "Page 2" at bounding box center [73, 657] width 13 height 25
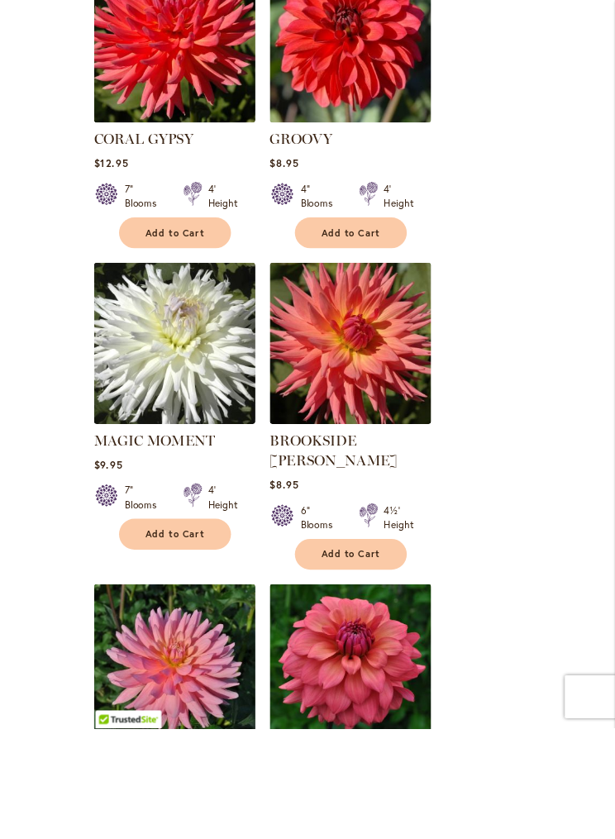
scroll to position [2474, 0]
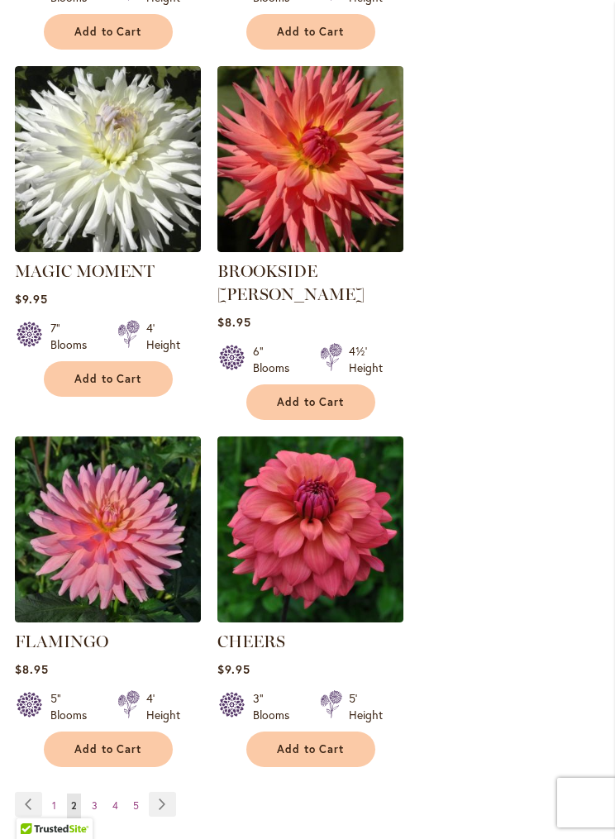
click at [328, 551] on img at bounding box center [310, 529] width 186 height 186
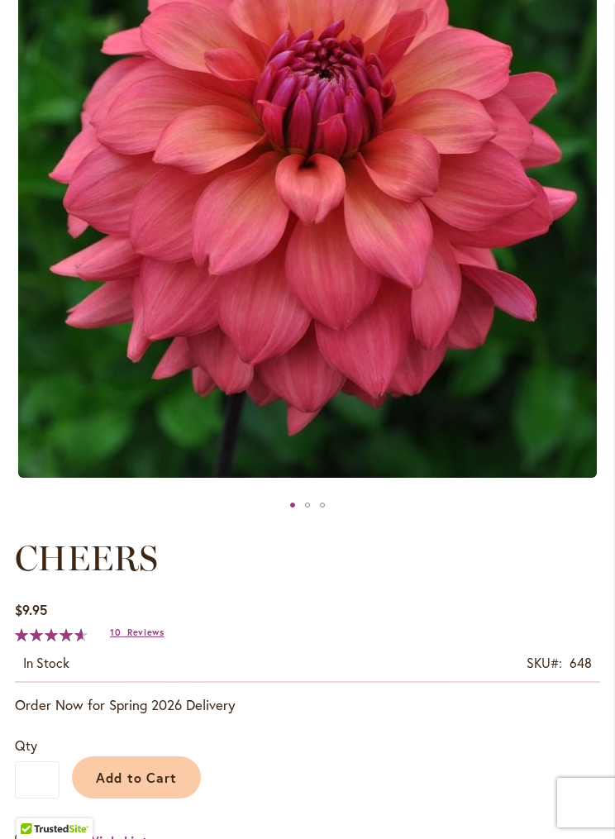
scroll to position [349, 0]
click at [50, 780] on input "*" at bounding box center [37, 779] width 45 height 37
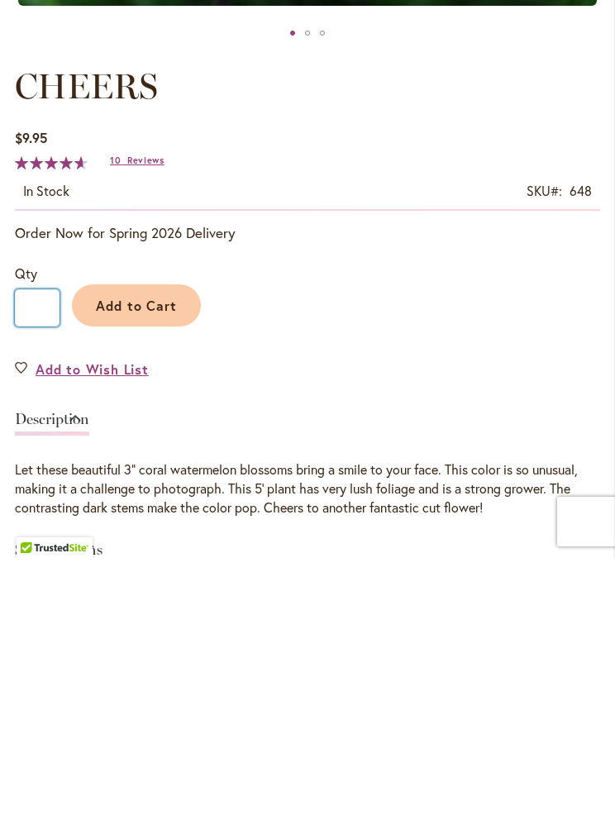
type input "*"
click at [158, 578] on span "Add to Cart" at bounding box center [137, 586] width 82 height 17
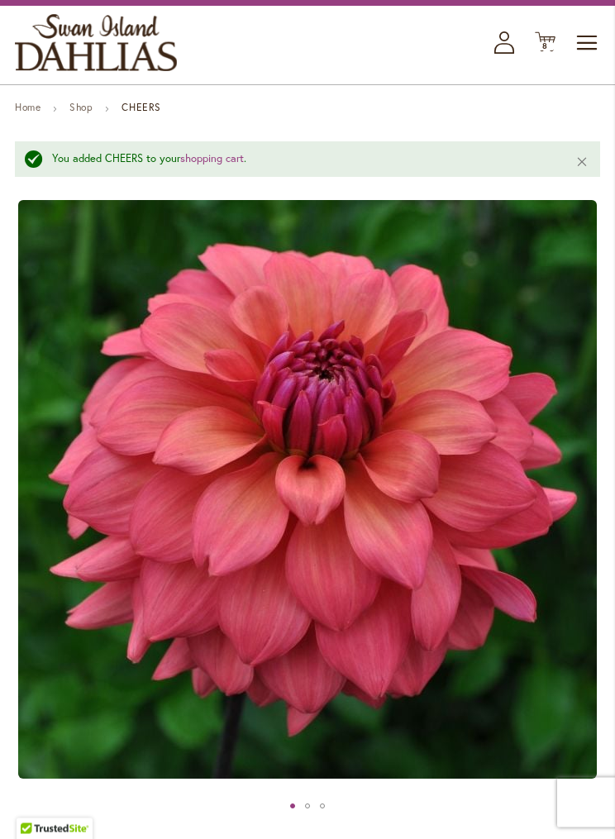
scroll to position [0, 0]
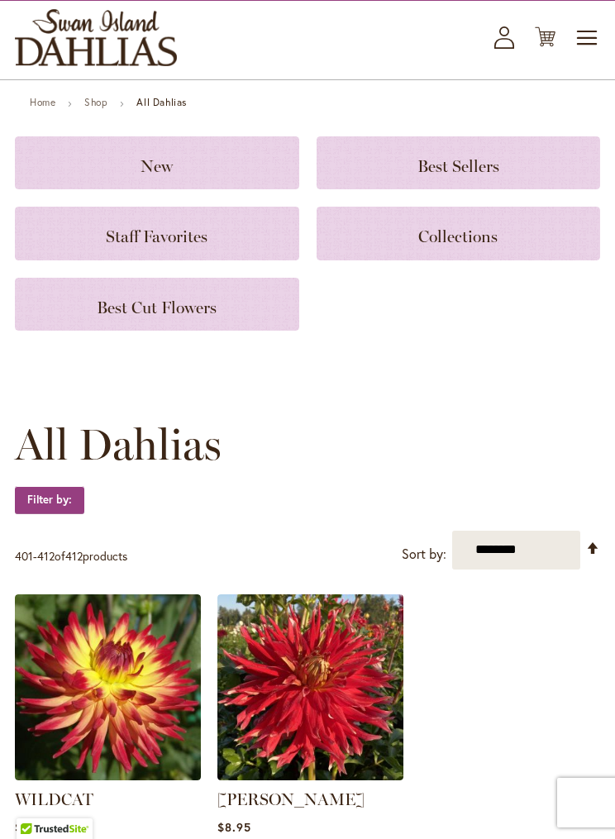
scroll to position [65, 0]
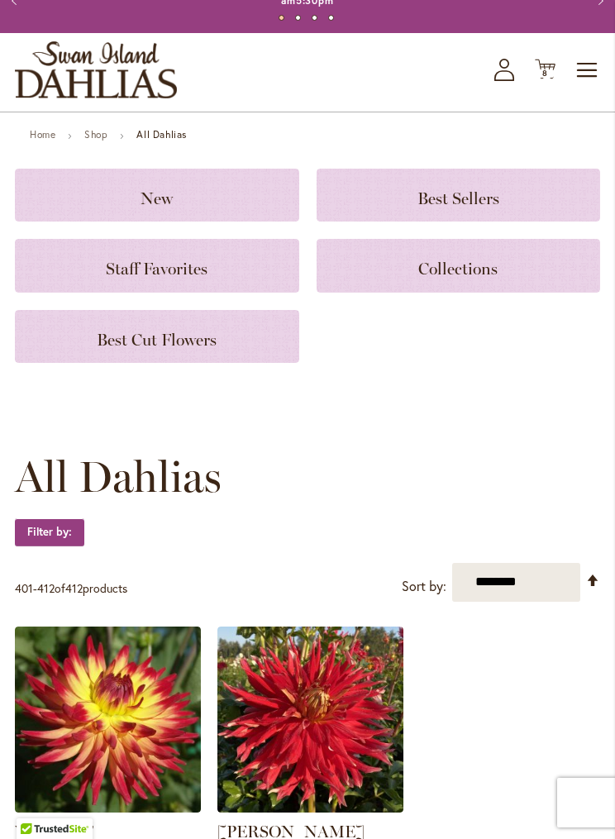
click at [471, 272] on span "Collections" at bounding box center [457, 269] width 79 height 20
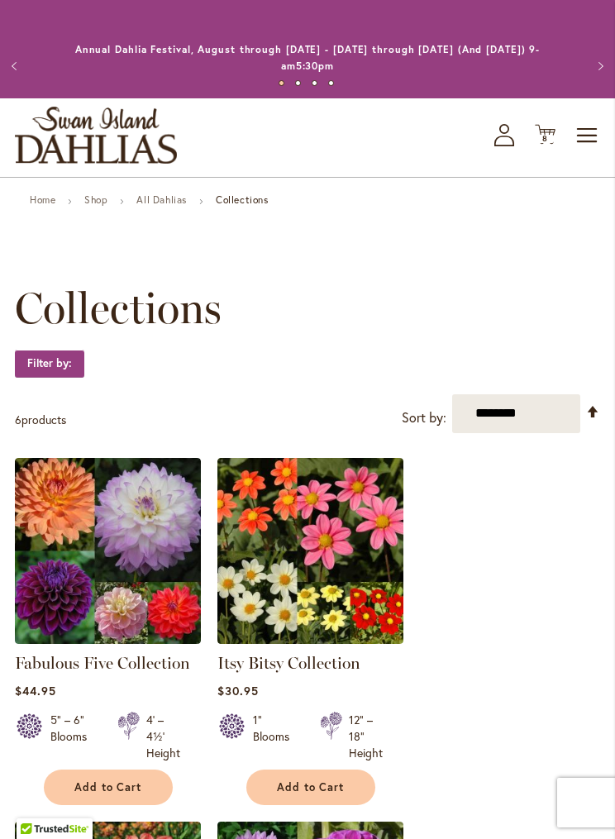
click at [165, 204] on link "All Dahlias" at bounding box center [161, 199] width 50 height 12
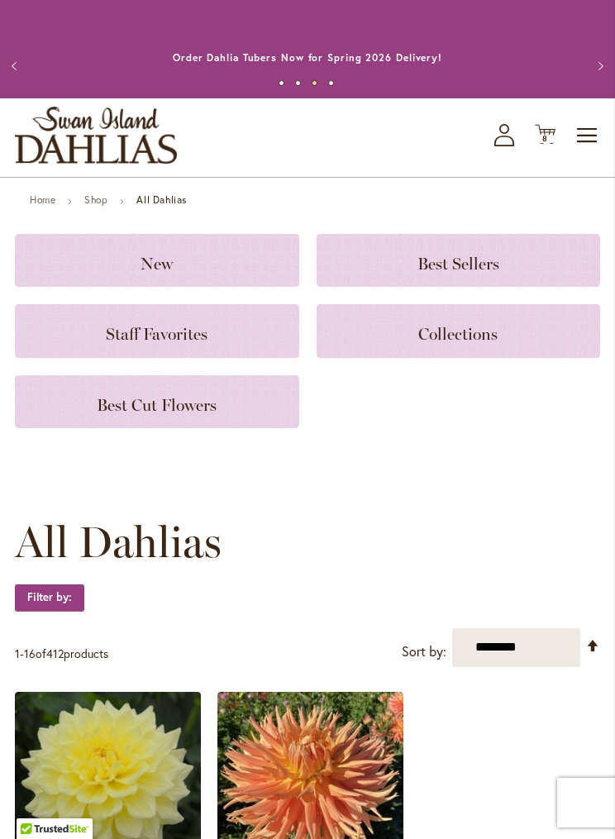
click at [551, 137] on span "8 8 items" at bounding box center [545, 139] width 17 height 8
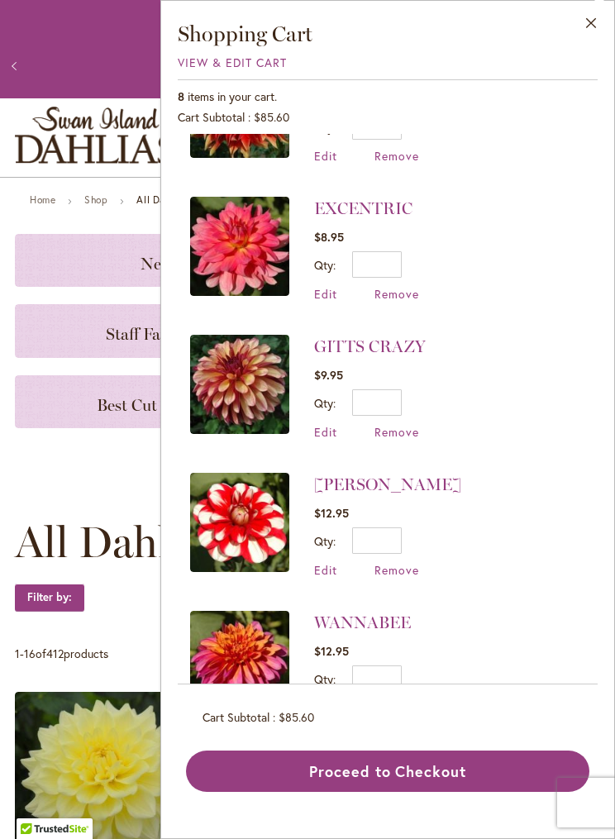
scroll to position [225, 0]
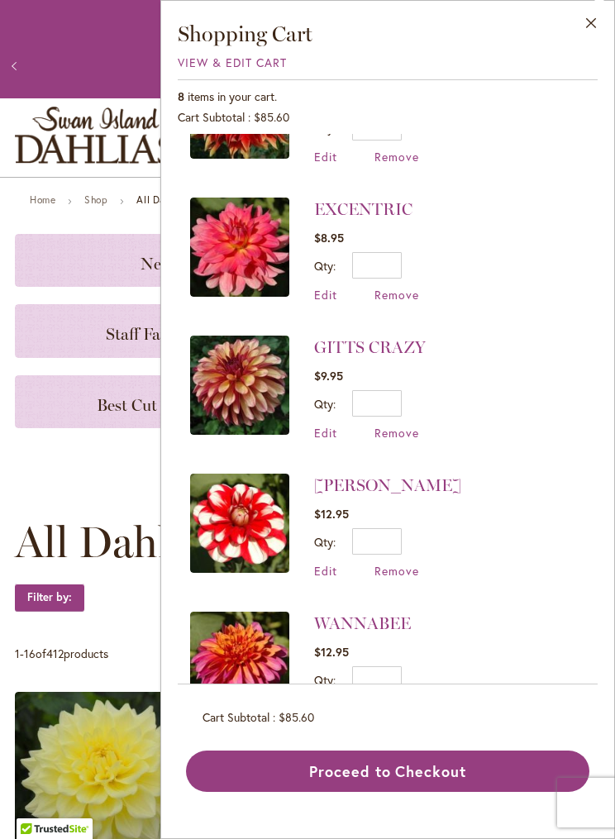
click at [252, 646] on img at bounding box center [239, 661] width 99 height 99
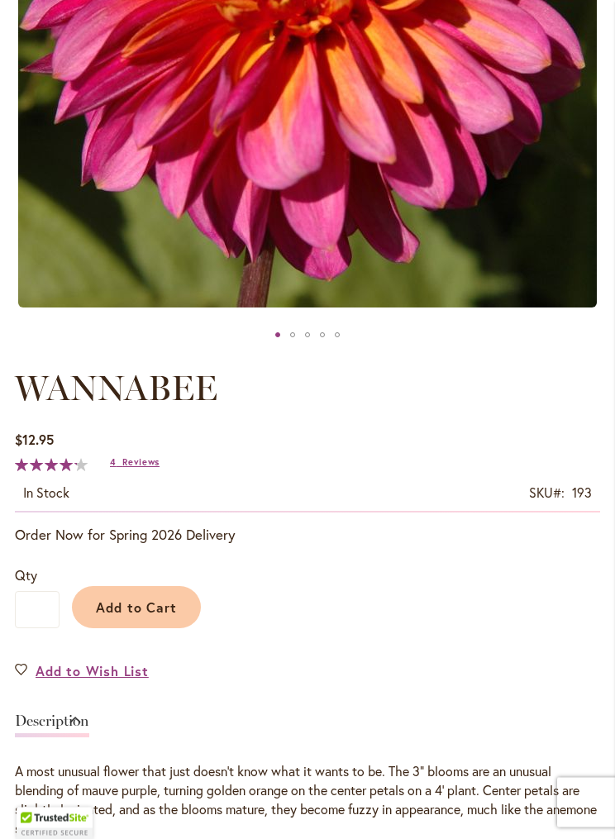
scroll to position [520, 0]
click at [48, 605] on input "*" at bounding box center [37, 609] width 45 height 37
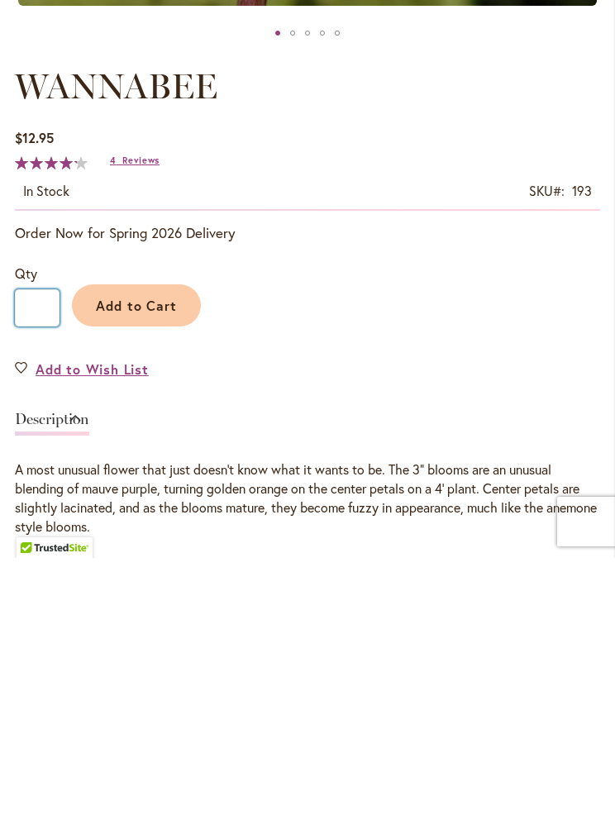
type input "*"
click at [168, 578] on span "Add to Cart" at bounding box center [137, 586] width 82 height 17
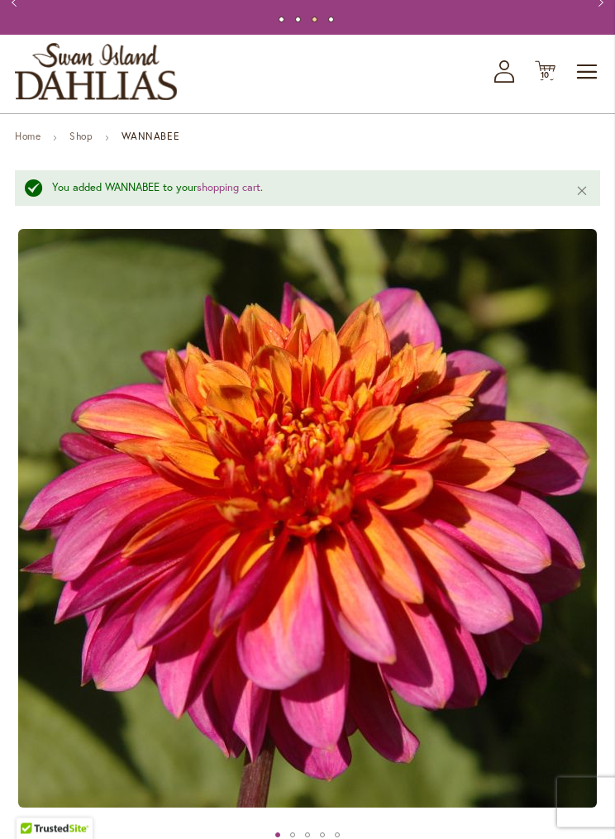
scroll to position [0, 0]
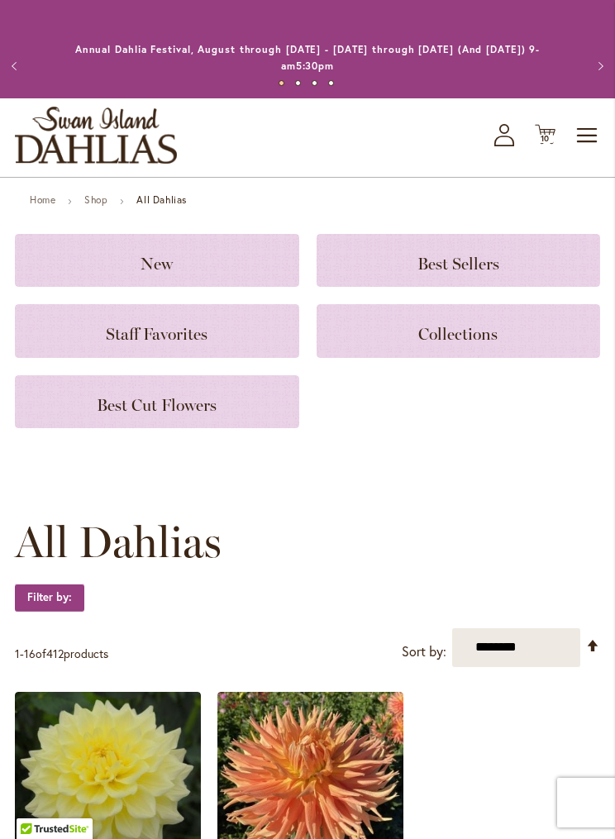
click at [552, 136] on span "10 10 items" at bounding box center [545, 139] width 17 height 8
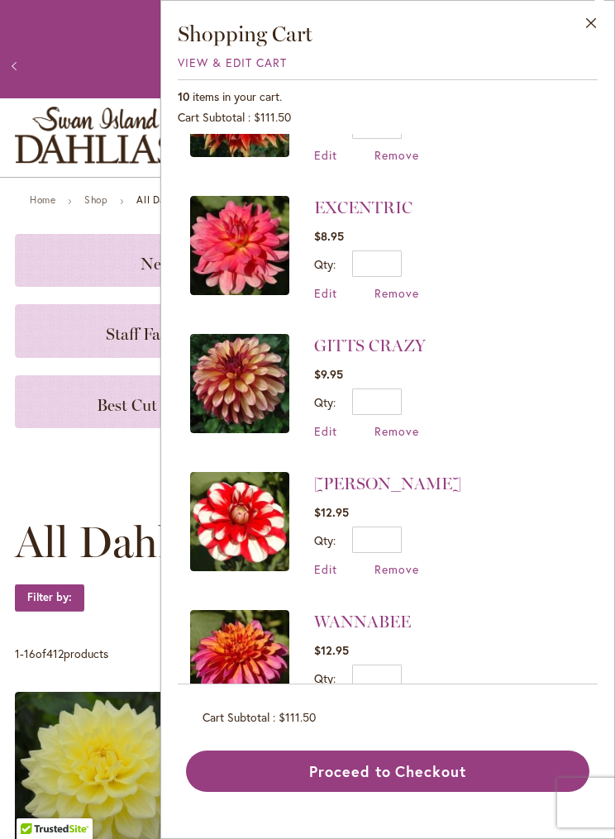
scroll to position [225, 0]
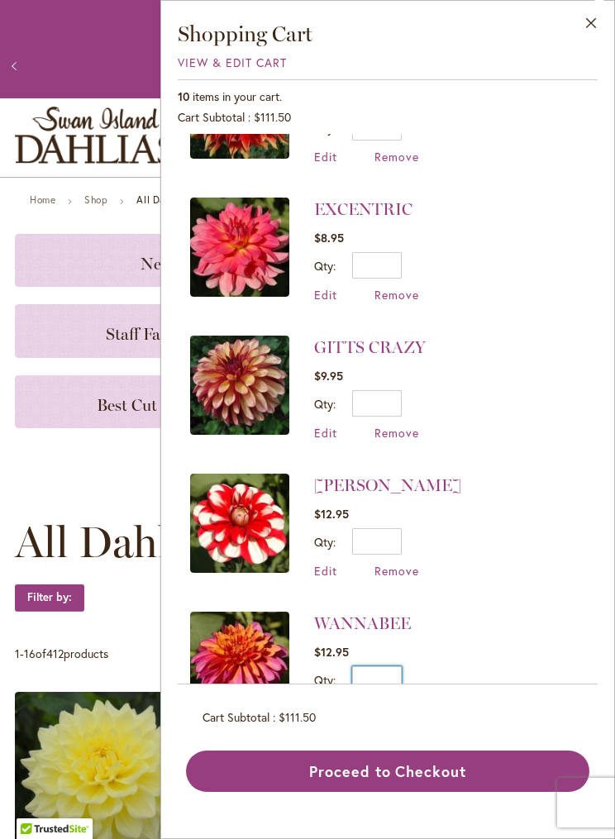
click at [398, 672] on input "*" at bounding box center [377, 679] width 50 height 26
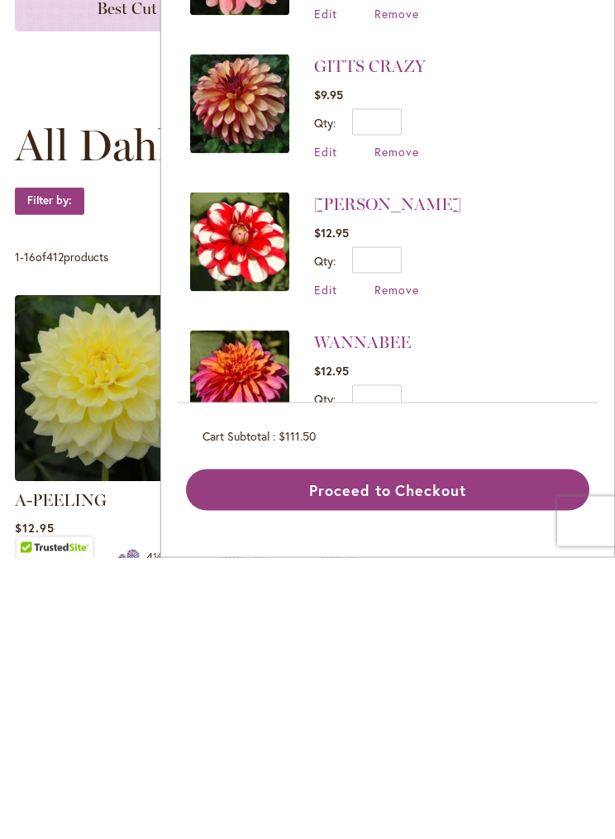
click at [329, 701] on span "Edit" at bounding box center [325, 709] width 23 height 16
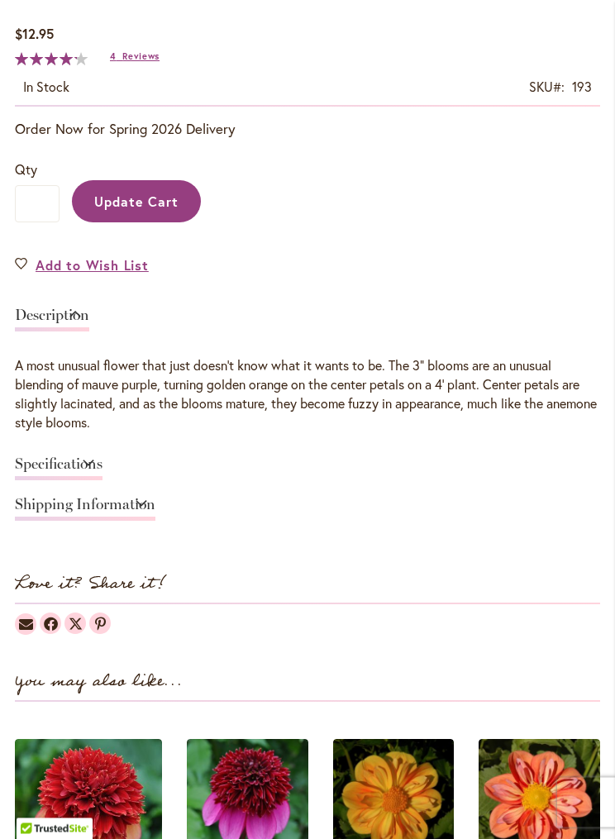
scroll to position [926, 0]
click at [43, 207] on input "*" at bounding box center [37, 203] width 45 height 37
type input "*"
click at [154, 206] on span "Update Cart" at bounding box center [136, 201] width 85 height 17
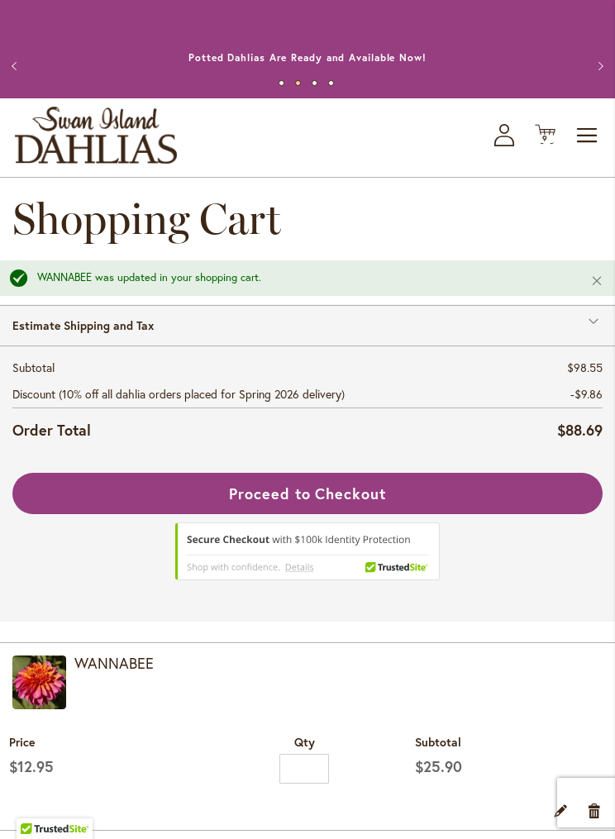
click at [338, 496] on span "Proceed to Checkout" at bounding box center [307, 493] width 157 height 20
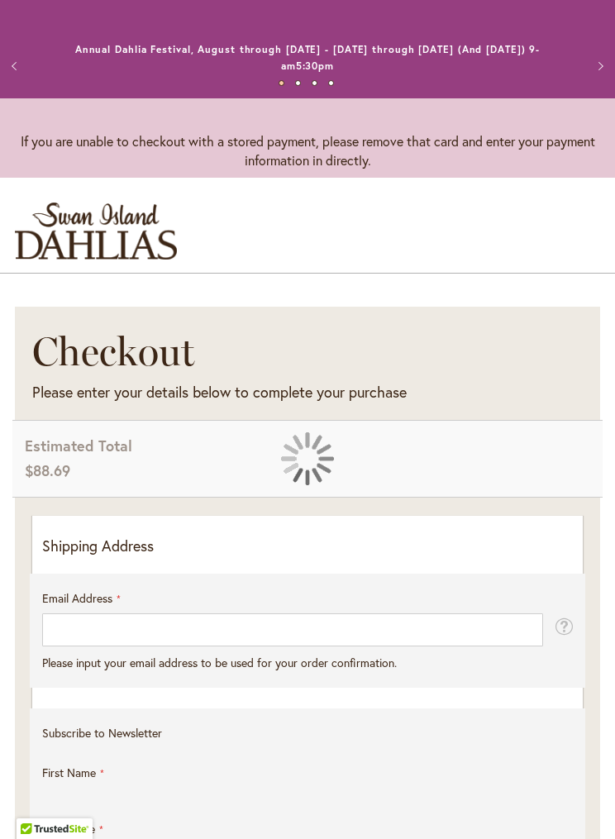
select select "**"
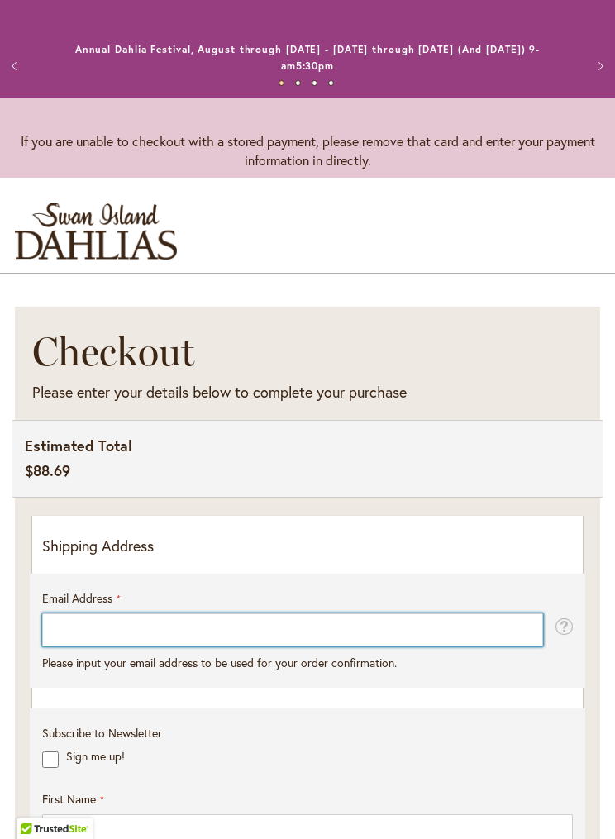
click at [150, 630] on input "Email Address" at bounding box center [292, 629] width 501 height 33
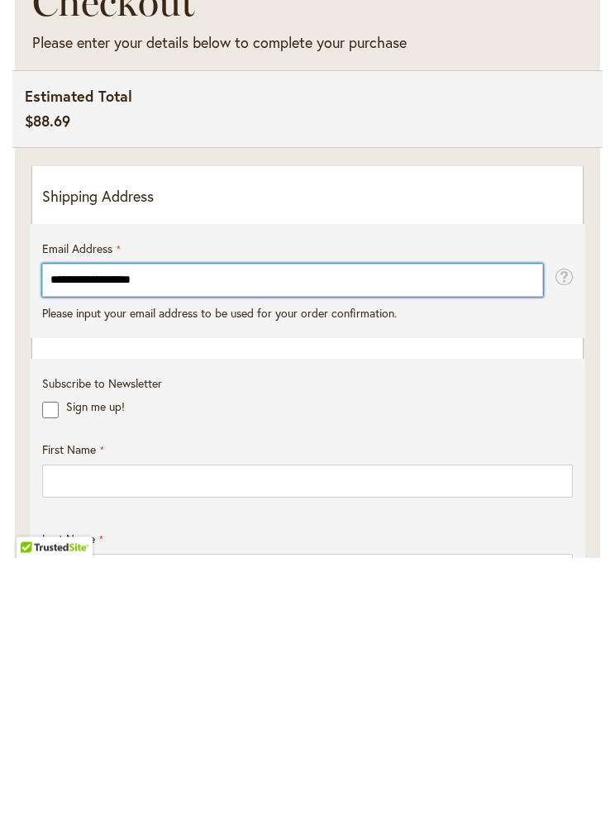
type input "**********"
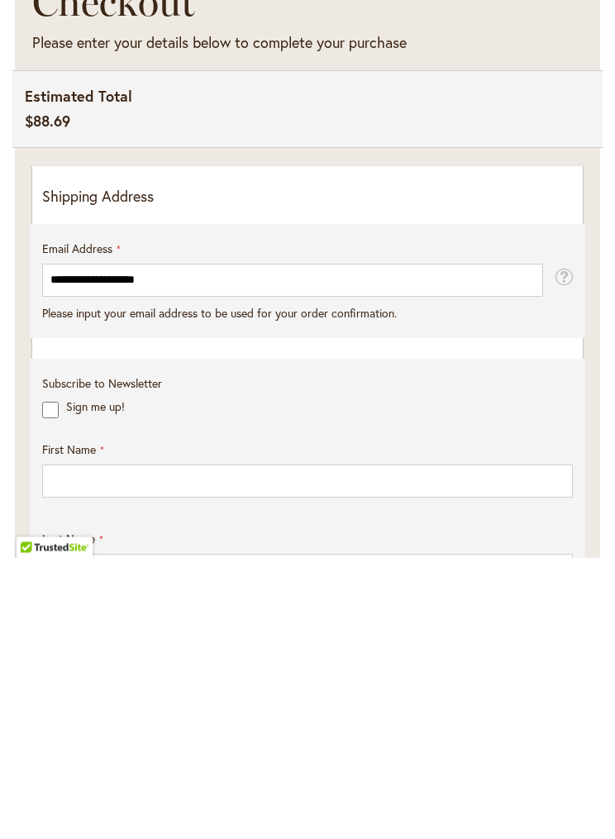
scroll to position [350, 0]
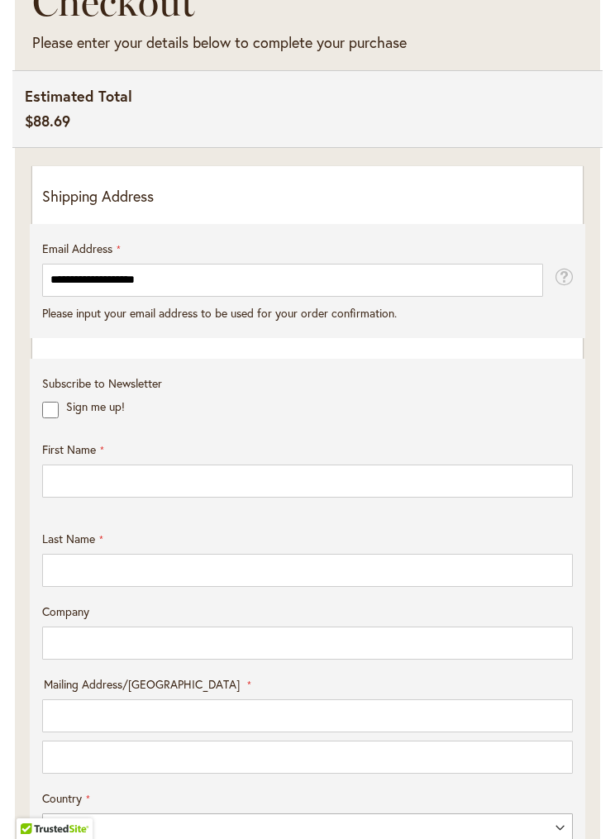
click at [88, 349] on div "**********" at bounding box center [307, 682] width 531 height 917
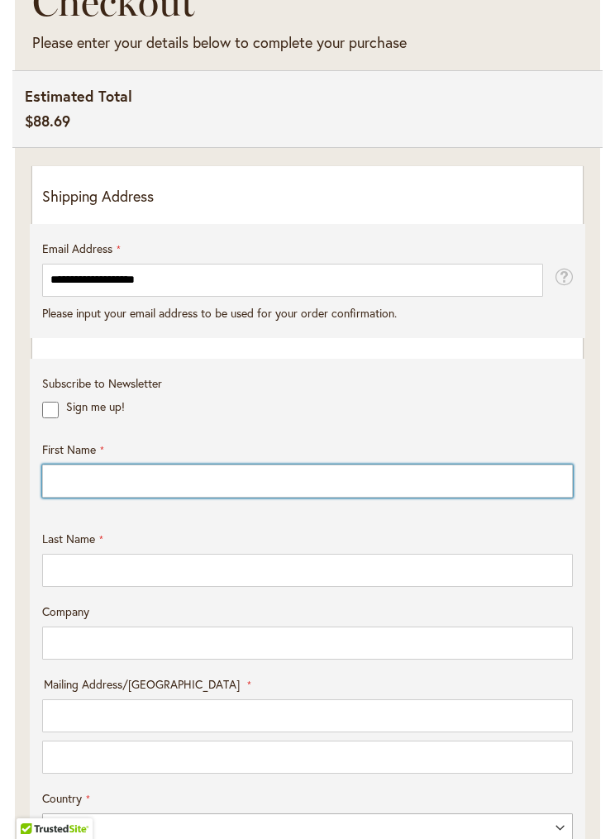
click at [134, 468] on input "First Name" at bounding box center [307, 480] width 531 height 33
type input "*****"
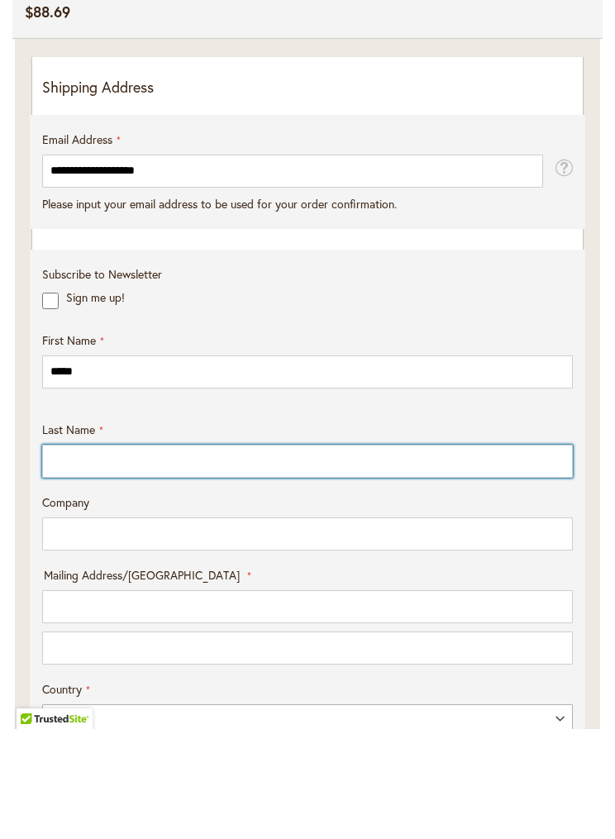
type input "*****"
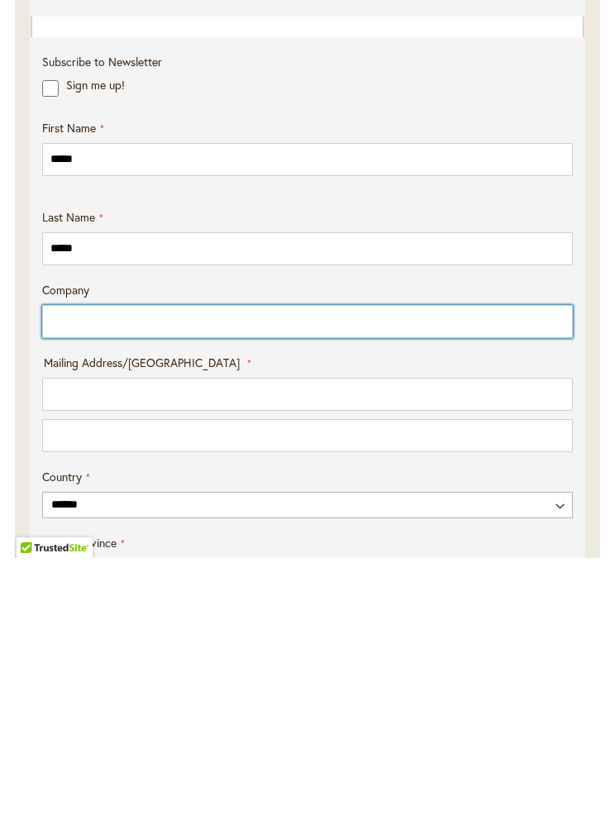
scroll to position [391, 0]
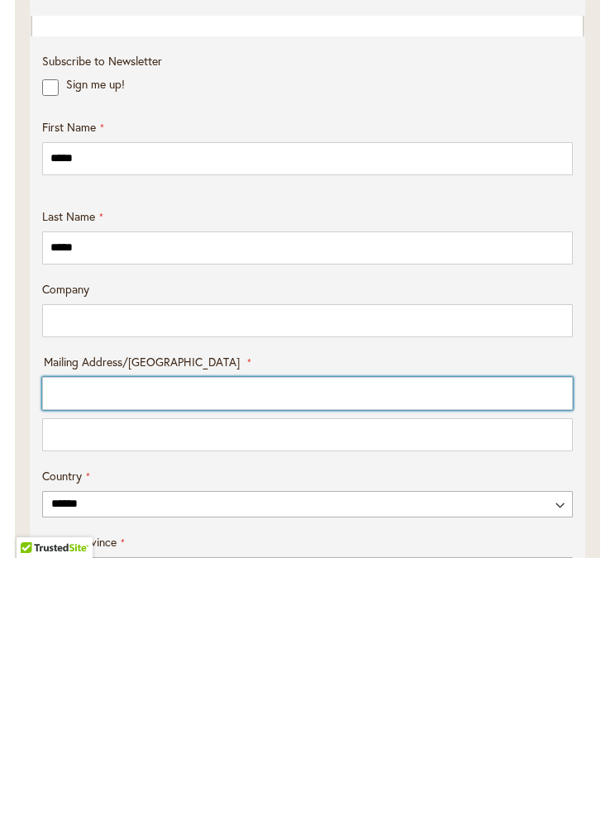
click at [85, 658] on input "Mailing Address/PO BOX: Line 1" at bounding box center [307, 674] width 531 height 33
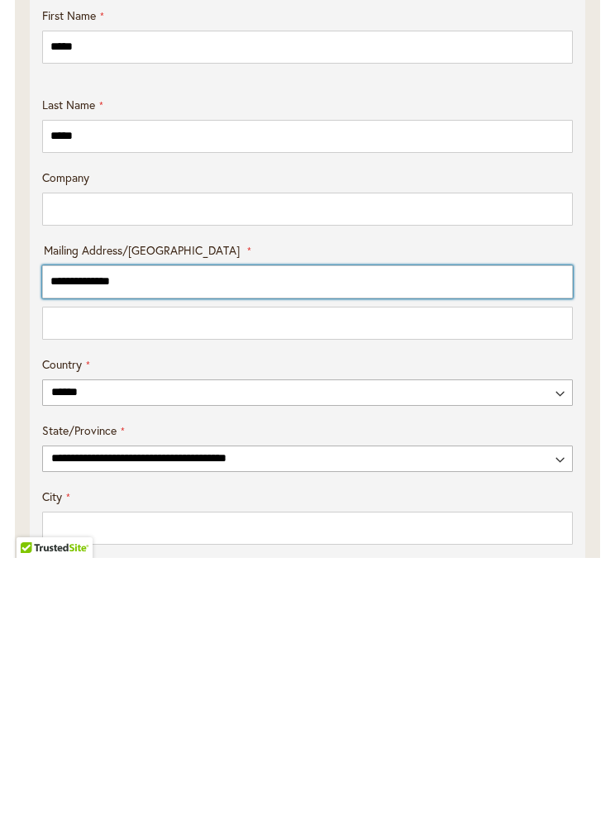
scroll to position [504, 0]
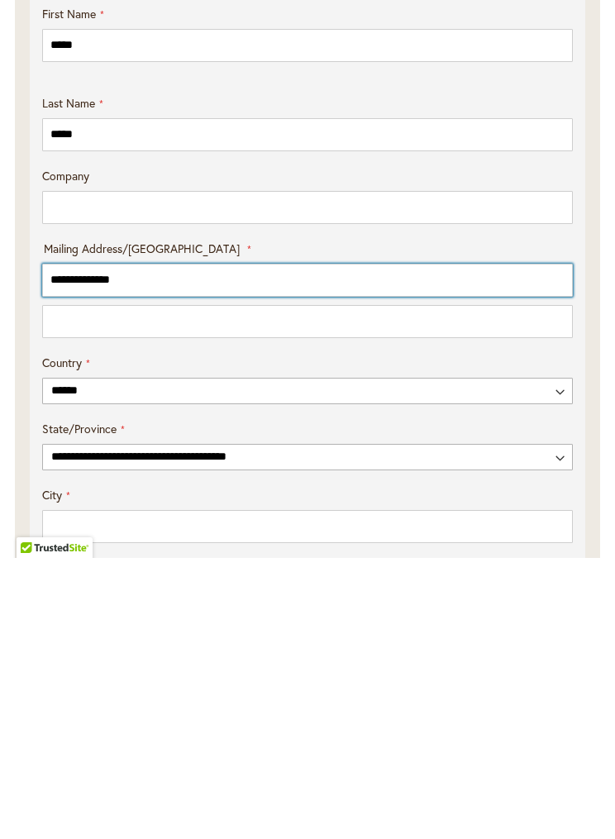
type input "**********"
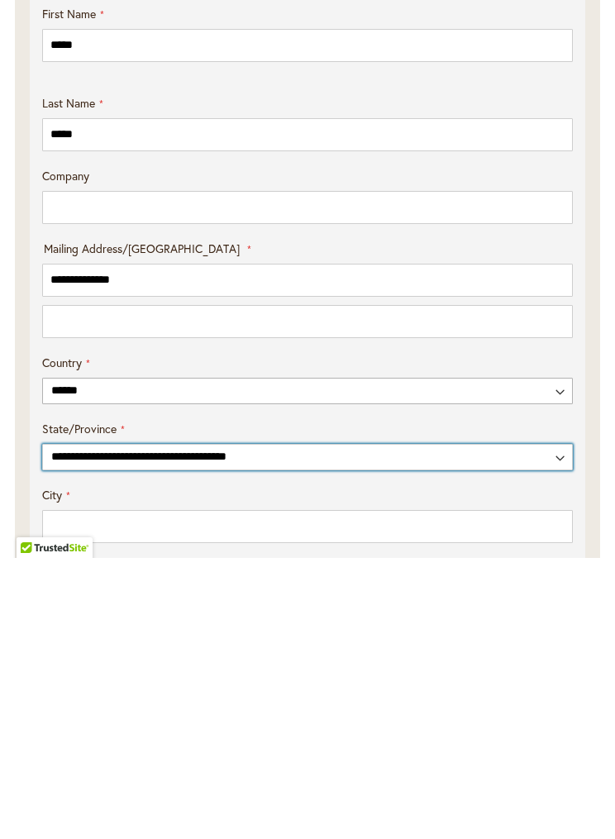
click at [265, 725] on select "**********" at bounding box center [307, 738] width 531 height 26
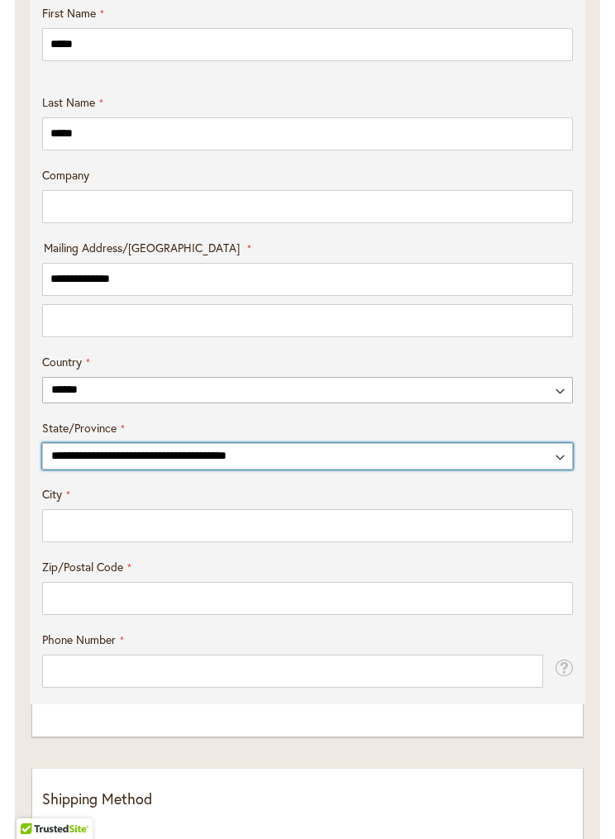
select select "**"
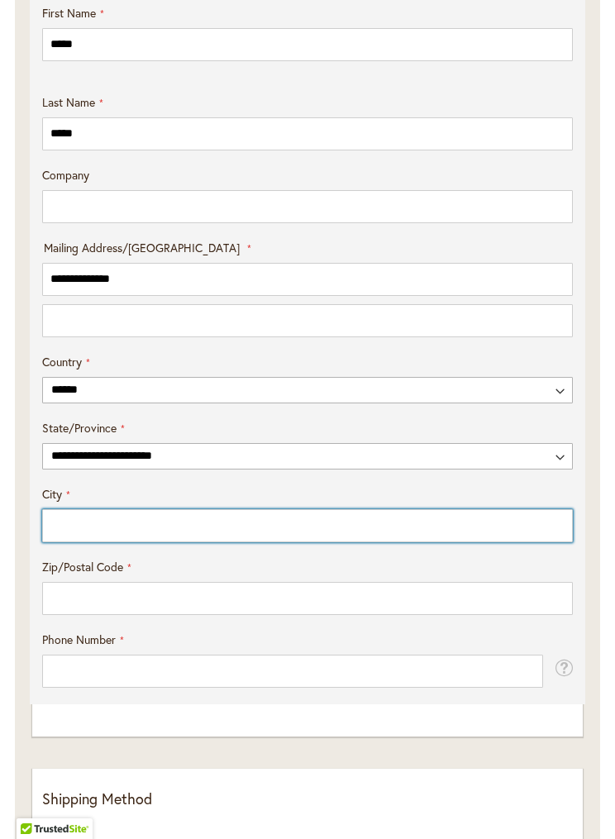
click at [80, 515] on input "City" at bounding box center [307, 525] width 531 height 33
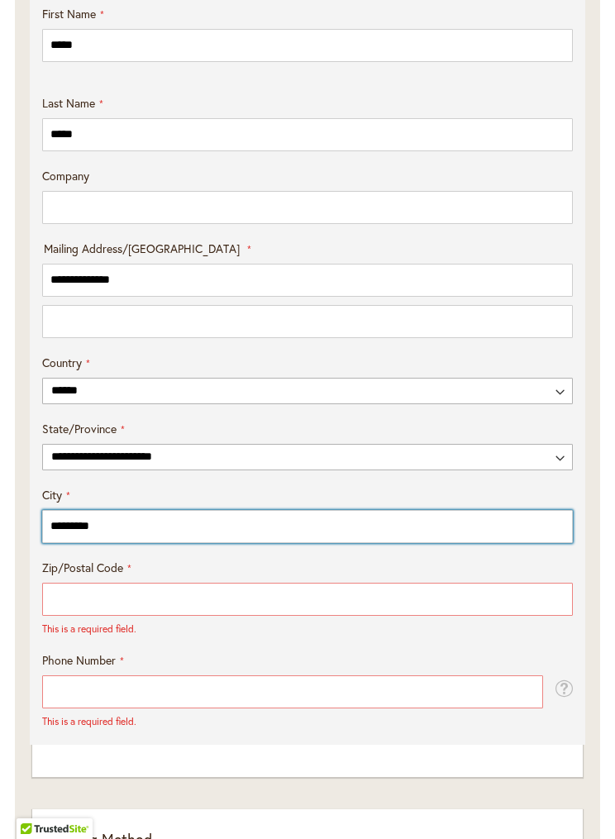
type input "********"
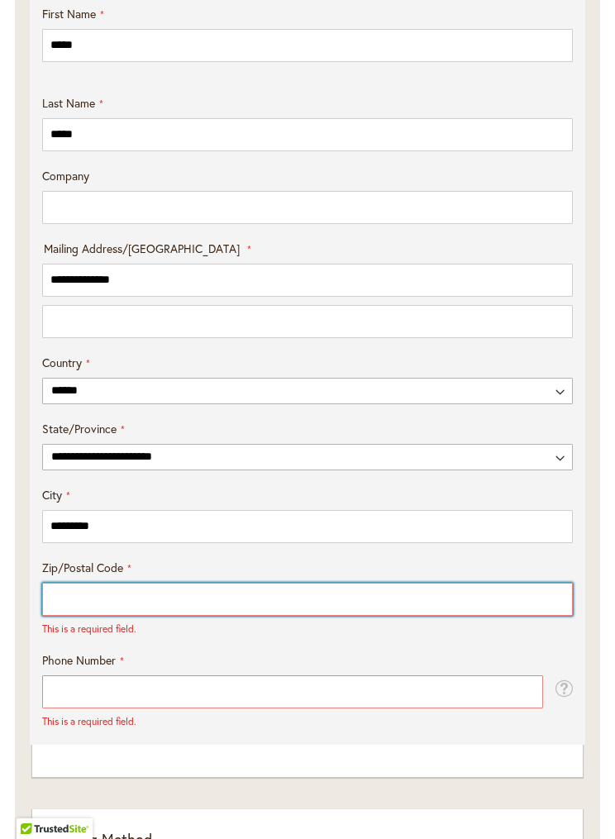
click at [80, 595] on input "Zip/Postal Code" at bounding box center [307, 599] width 531 height 33
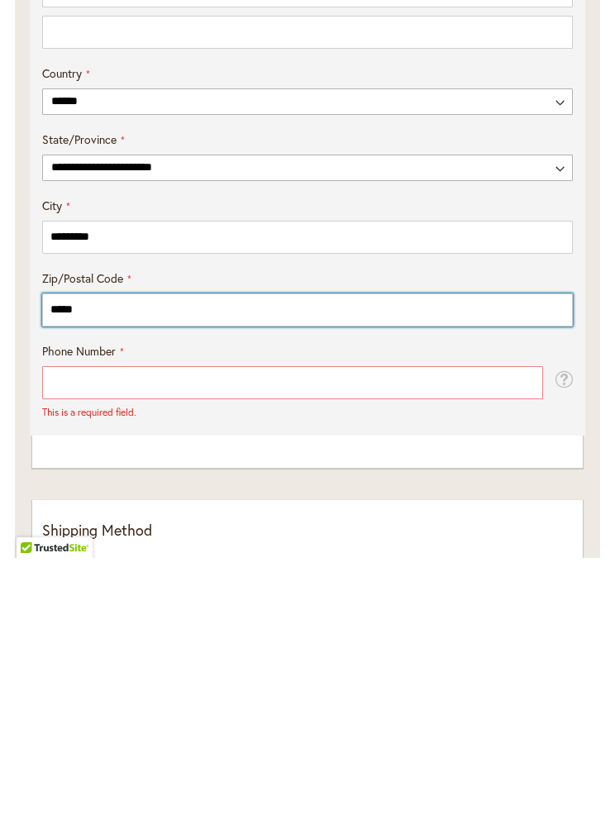
type input "*****"
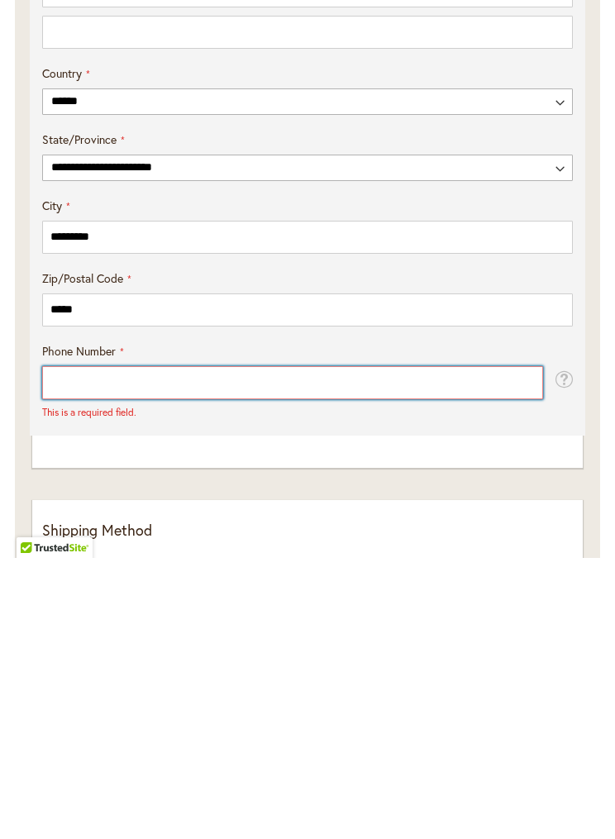
click at [159, 647] on input "Phone Number" at bounding box center [292, 663] width 501 height 33
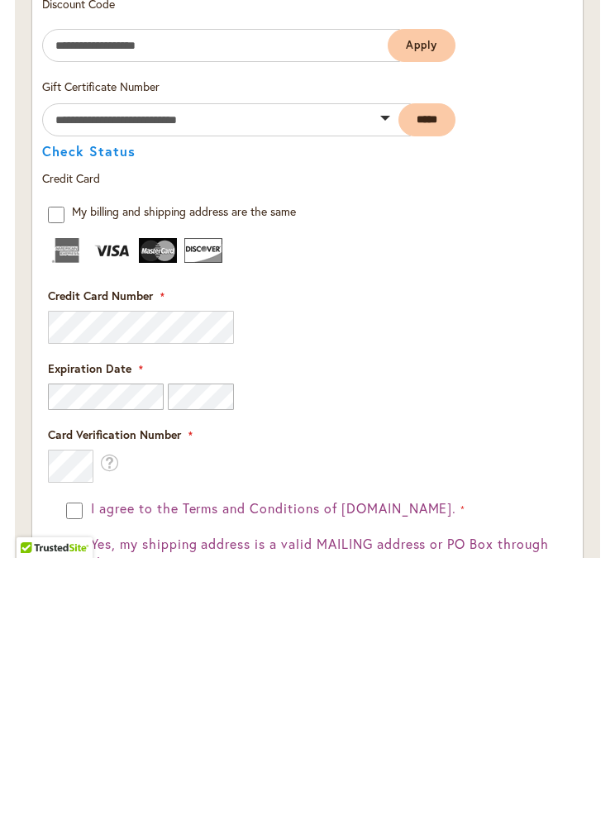
scroll to position [1805, 0]
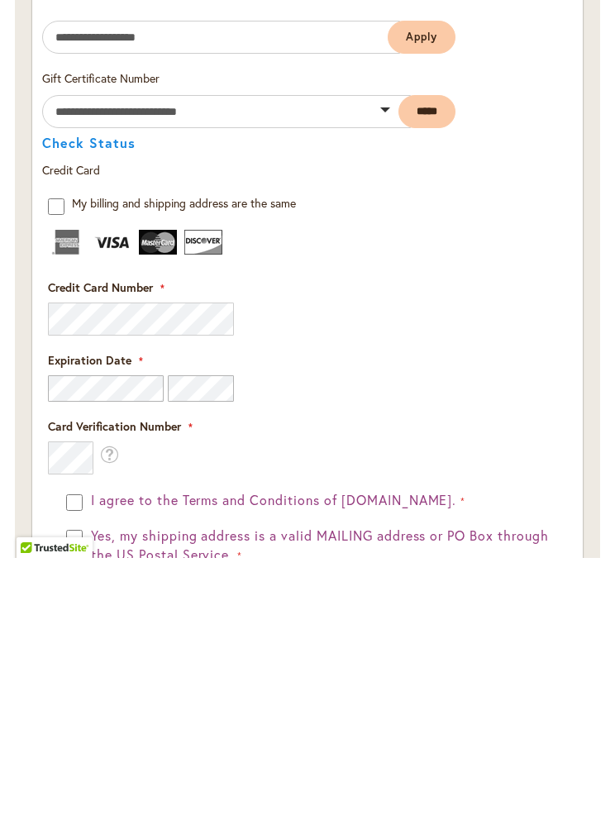
type input "**********"
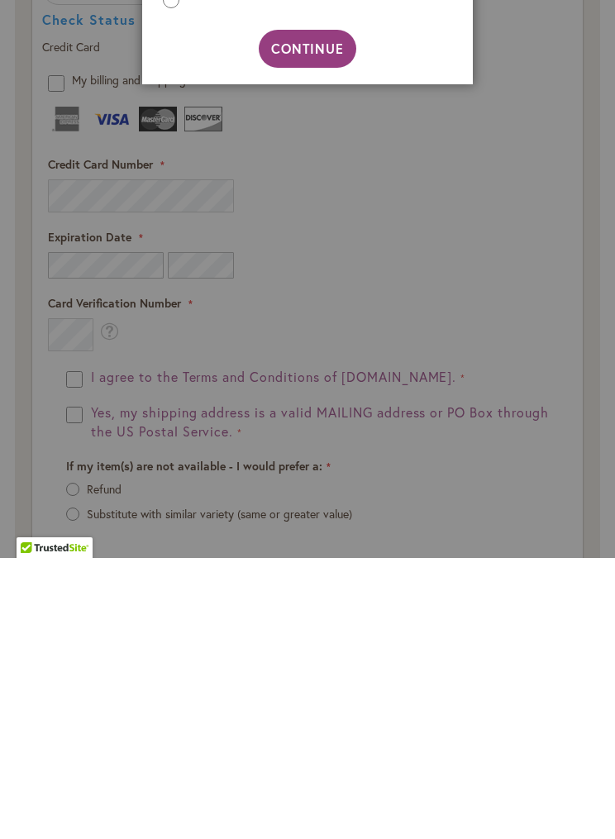
scroll to position [1930, 0]
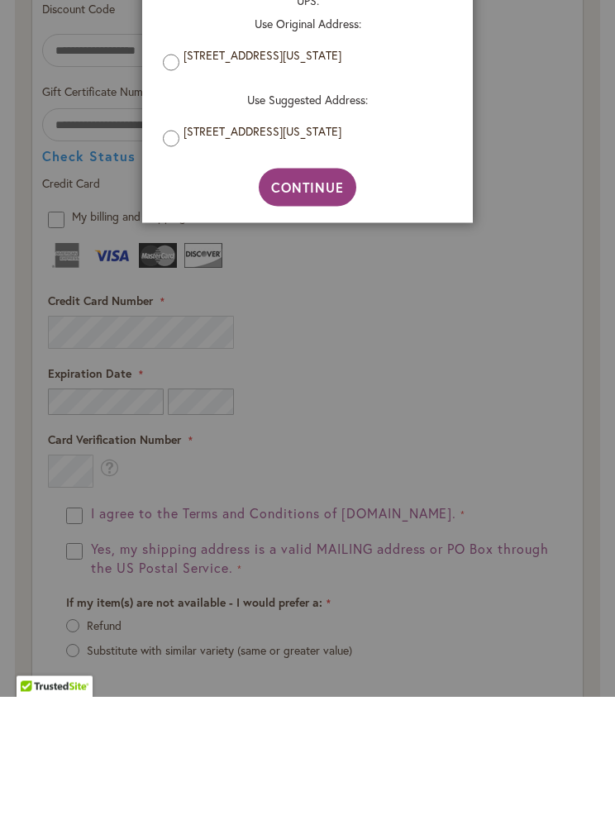
click at [183, 266] on label "1205 SPRUCE DR, ENUMCLAW, Washington, 98022-2921, United States" at bounding box center [313, 273] width 260 height 15
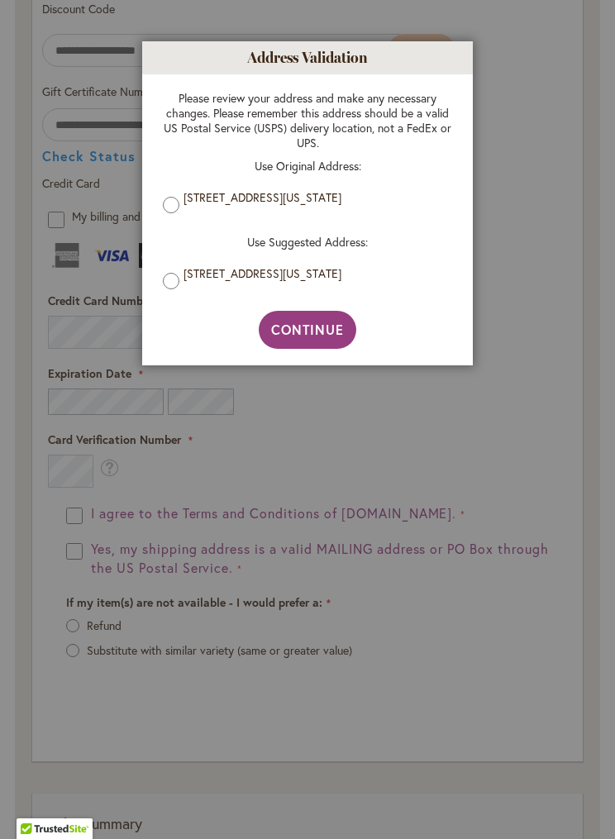
click at [313, 337] on span "Continue" at bounding box center [308, 329] width 74 height 17
type input "**********"
type input "********"
type input "**********"
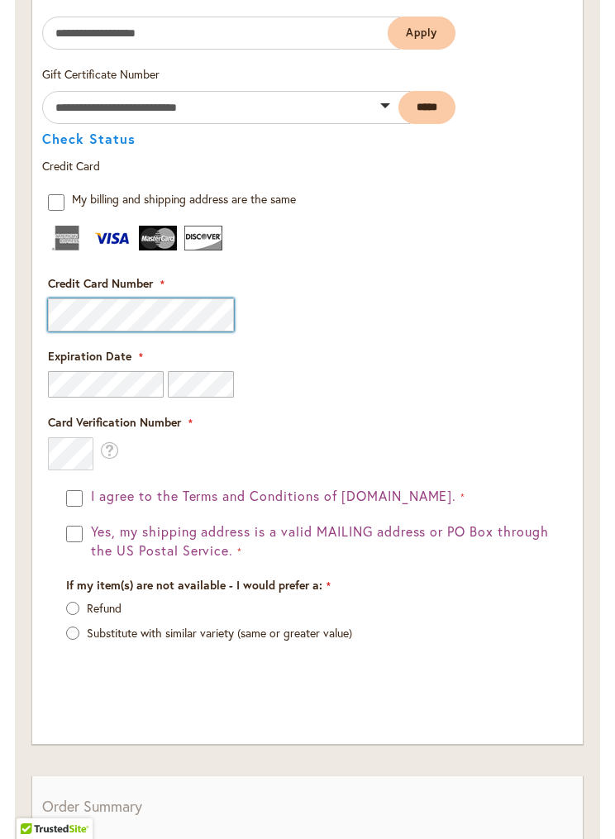
scroll to position [2177, 0]
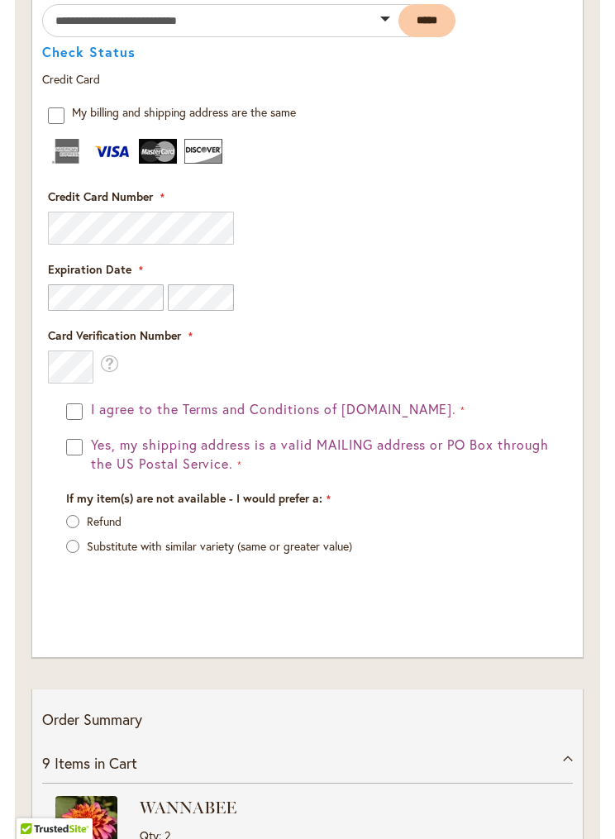
click at [88, 410] on fieldset "Payment Information Payment Method Discount Code Enter discount code Apply Gift…" at bounding box center [307, 242] width 531 height 758
click at [87, 401] on button "I agree to the Terms and Conditions of dahlias.com." at bounding box center [276, 409] width 379 height 19
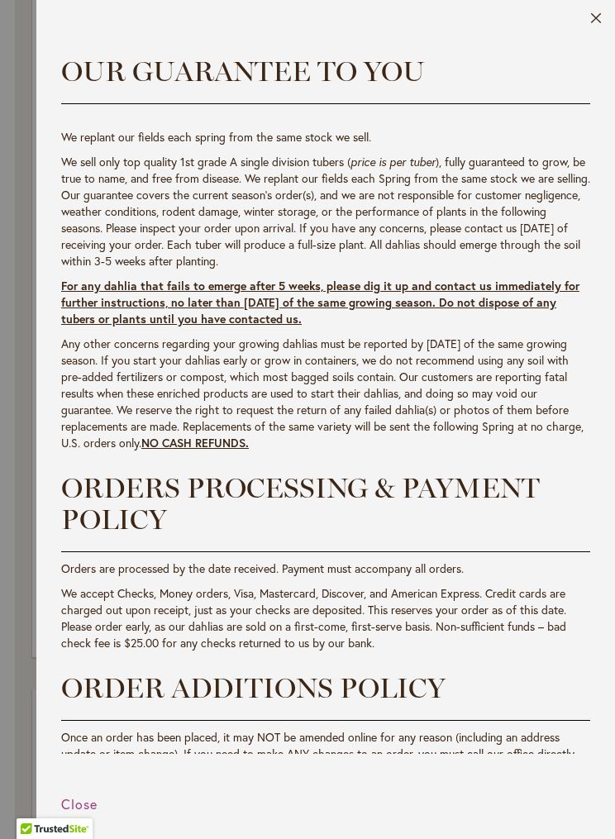
click at [600, 16] on button "Close" at bounding box center [596, 21] width 12 height 19
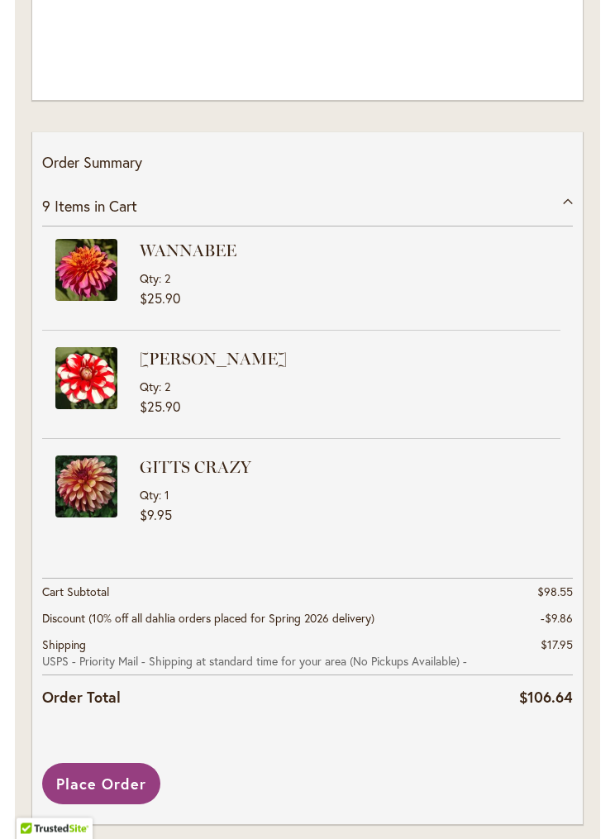
scroll to position [2740, 0]
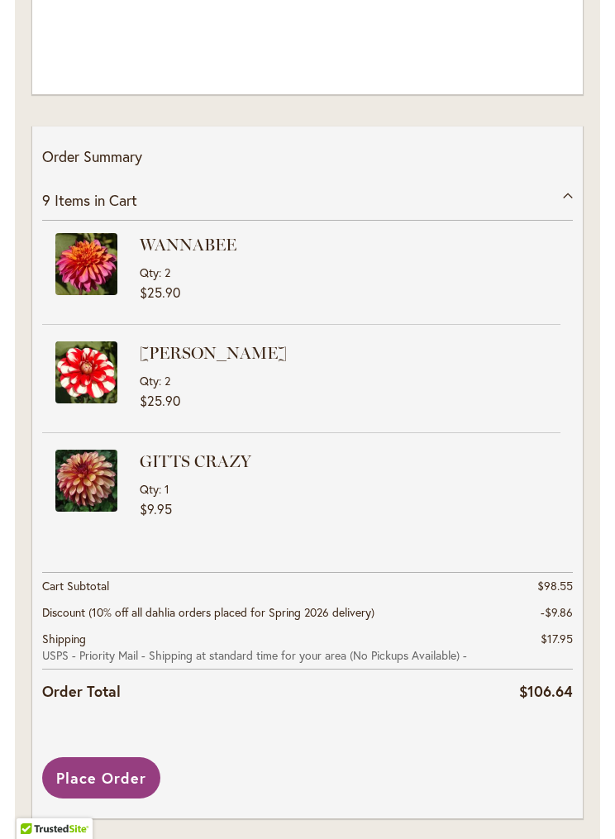
click at [104, 772] on span "Place Order" at bounding box center [101, 778] width 90 height 20
